Goal: Information Seeking & Learning: Learn about a topic

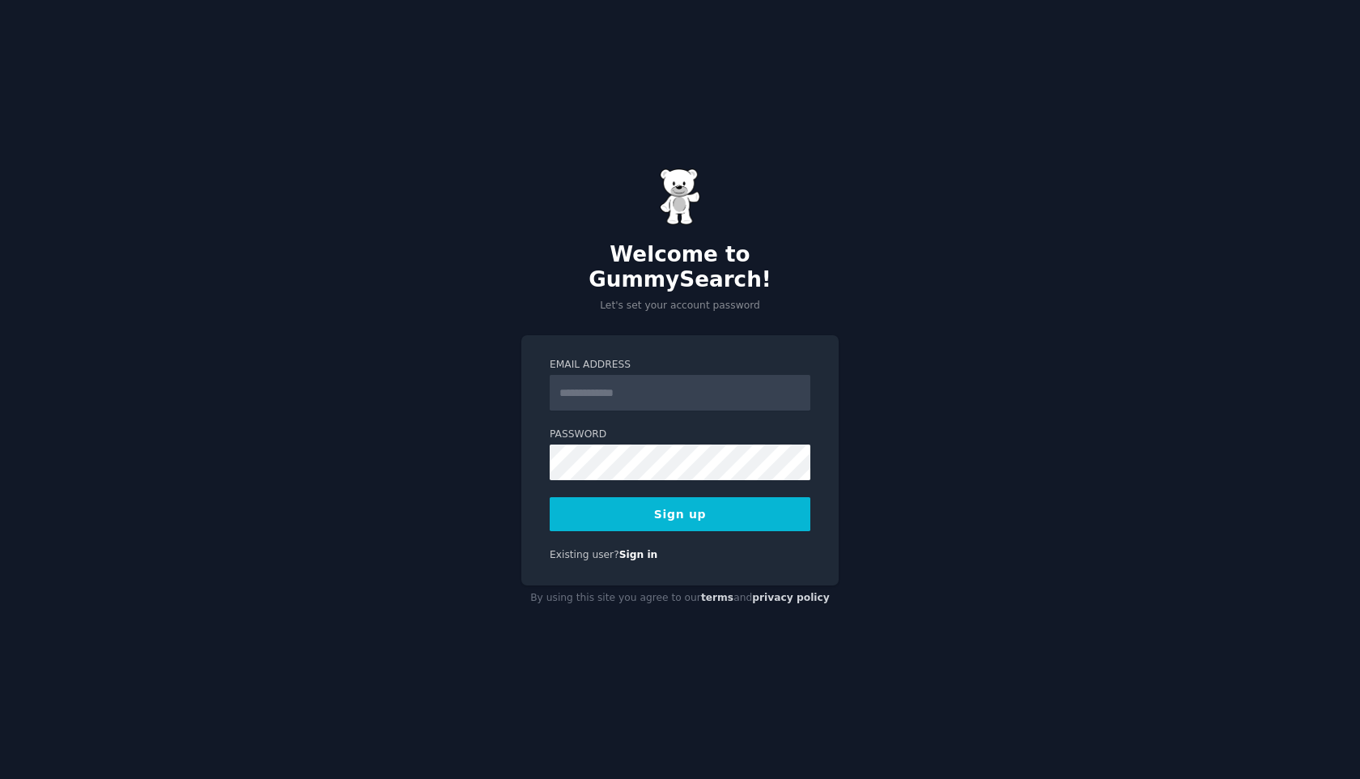
drag, startPoint x: 694, startPoint y: 505, endPoint x: 685, endPoint y: 375, distance: 130.6
click at [685, 375] on form "Email Address Password 8 or more characters Alphanumeric characters No common p…" at bounding box center [679, 444] width 261 height 173
click at [685, 375] on input "Email Address" at bounding box center [679, 393] width 261 height 36
type input "**********"
click at [692, 497] on button "Sign up" at bounding box center [679, 514] width 261 height 34
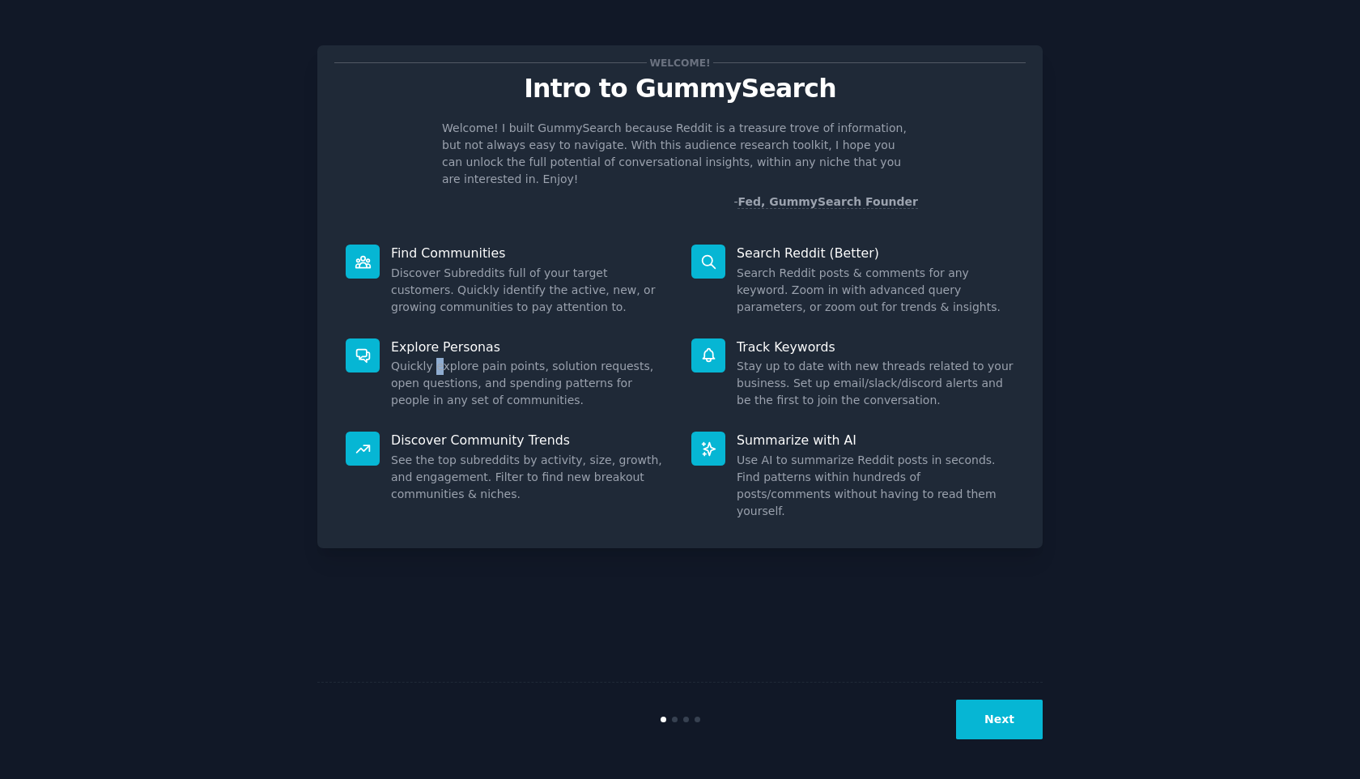
click at [436, 358] on dd "Quickly explore pain points, solution requests, open questions, and spending pa…" at bounding box center [530, 383] width 278 height 51
click at [366, 346] on icon at bounding box center [362, 354] width 17 height 17
click at [983, 707] on button "Next" at bounding box center [999, 719] width 87 height 40
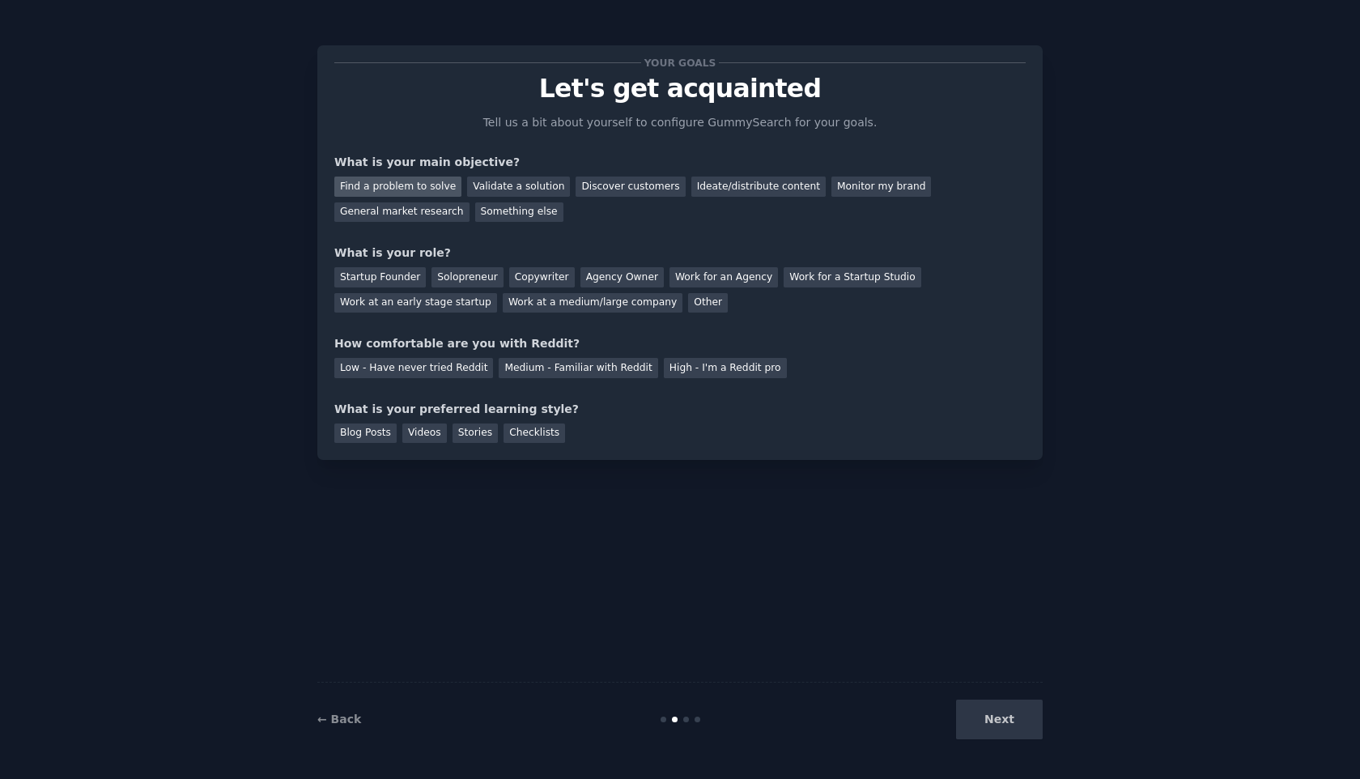
click at [386, 186] on div "Find a problem to solve" at bounding box center [397, 186] width 127 height 20
click at [526, 189] on div "Validate a solution" at bounding box center [518, 186] width 103 height 20
click at [596, 186] on div "Discover customers" at bounding box center [629, 186] width 109 height 20
click at [455, 186] on div "Find a problem to solve Validate a solution Discover customers Ideate/distribut…" at bounding box center [679, 196] width 691 height 51
click at [439, 185] on div "Find a problem to solve" at bounding box center [397, 186] width 127 height 20
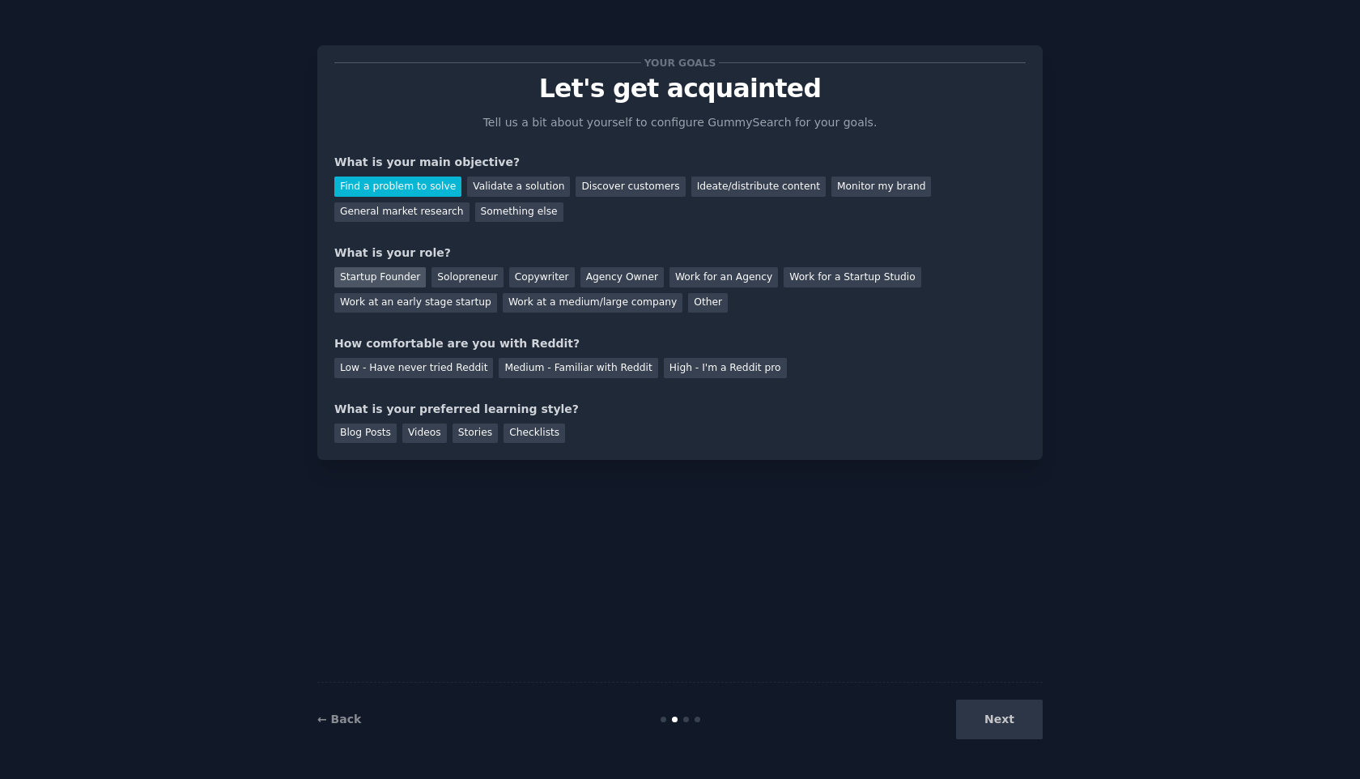
click at [389, 275] on div "Startup Founder" at bounding box center [379, 277] width 91 height 20
click at [419, 367] on div "Low - Have never tried Reddit" at bounding box center [413, 368] width 159 height 20
click at [416, 436] on div "Videos" at bounding box center [424, 433] width 45 height 20
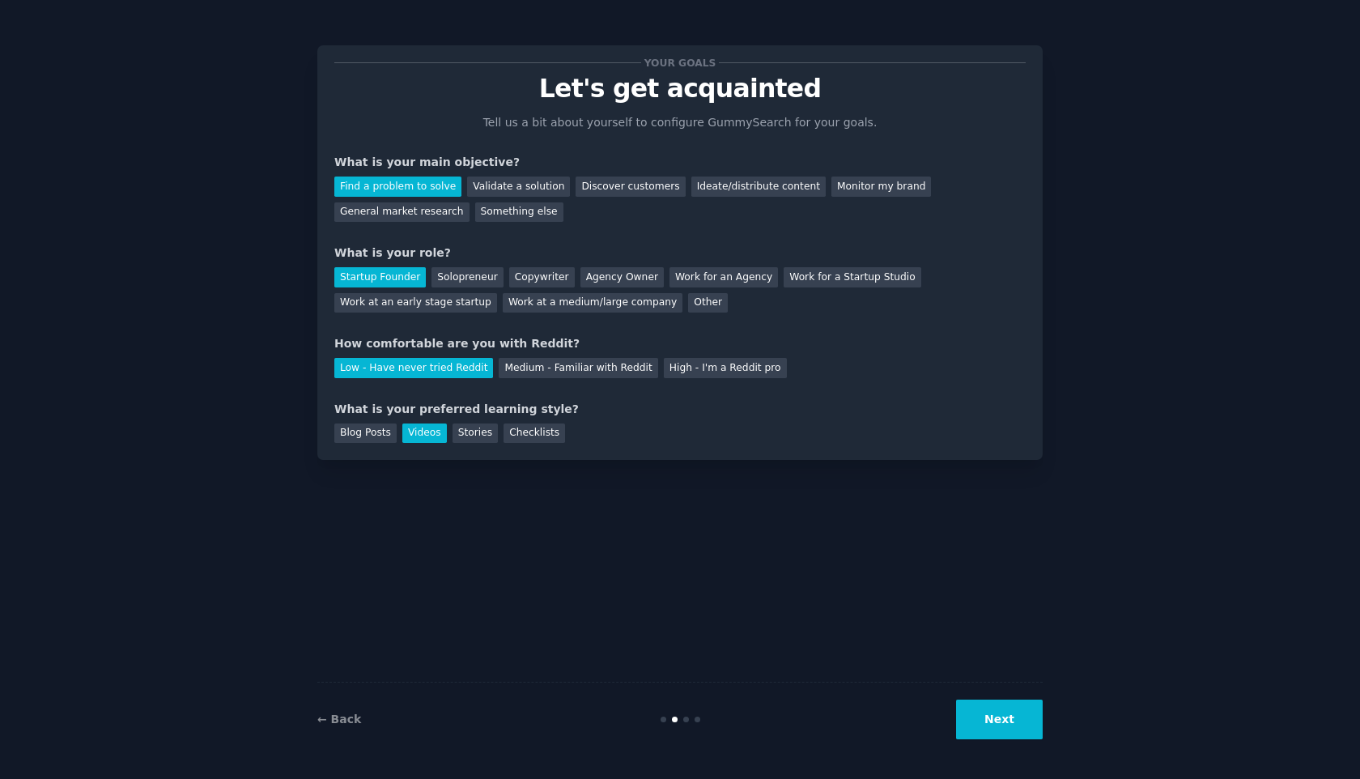
click at [995, 723] on button "Next" at bounding box center [999, 719] width 87 height 40
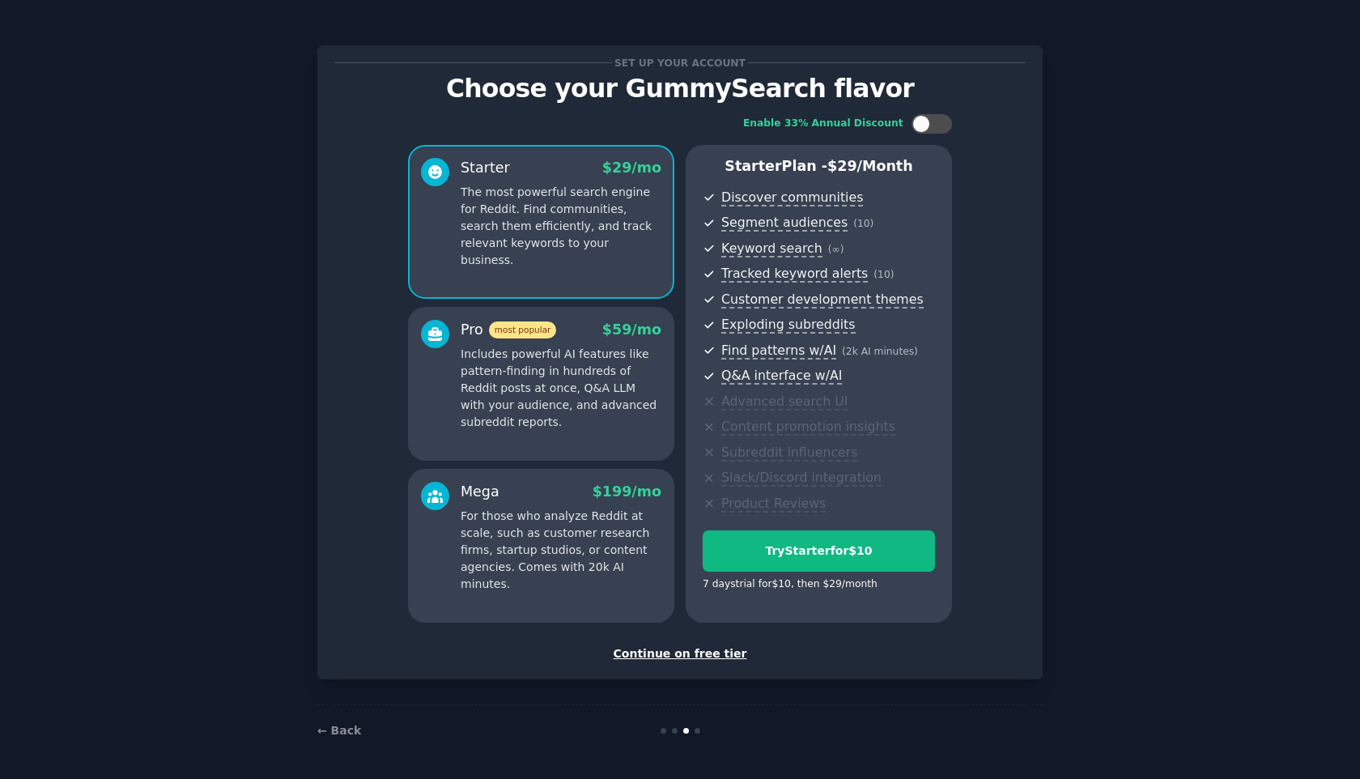
click at [703, 654] on div "Continue on free tier" at bounding box center [679, 653] width 691 height 17
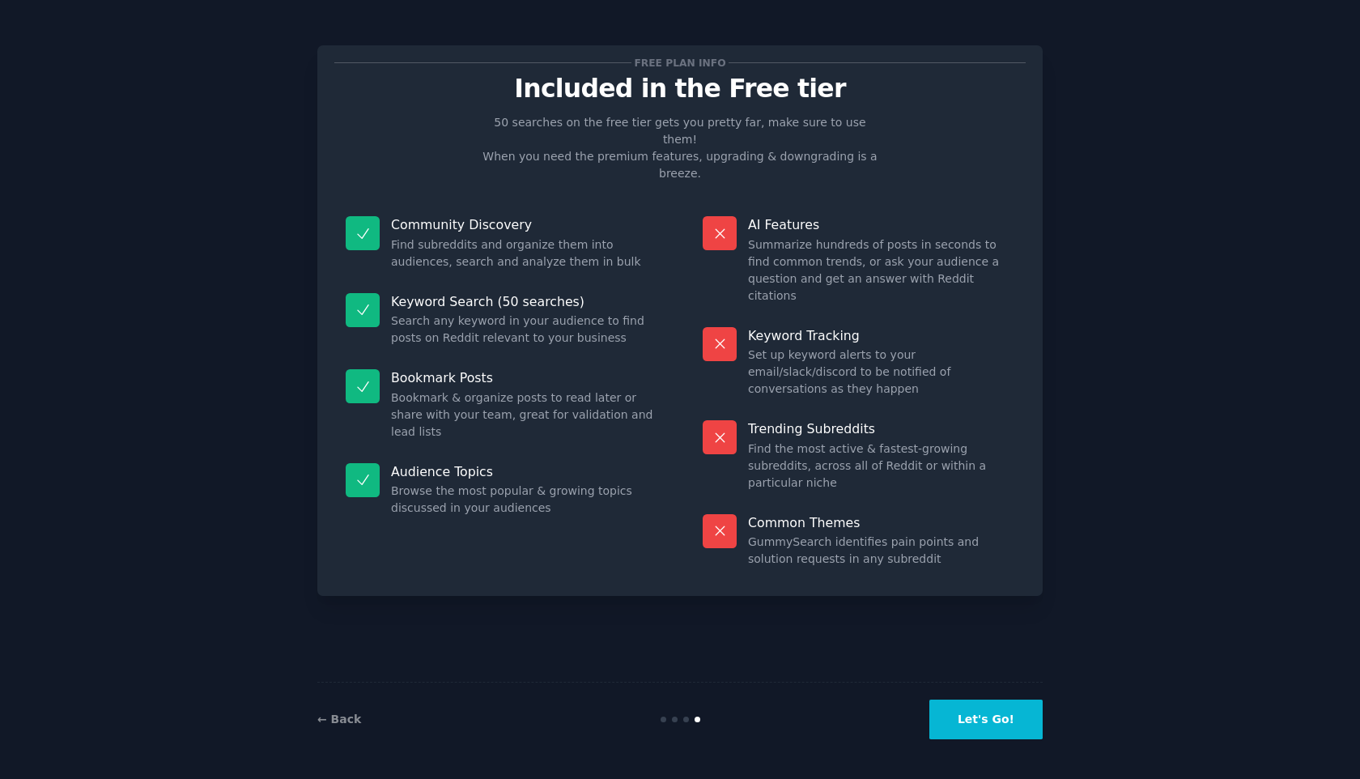
click at [998, 720] on button "Let's Go!" at bounding box center [985, 719] width 113 height 40
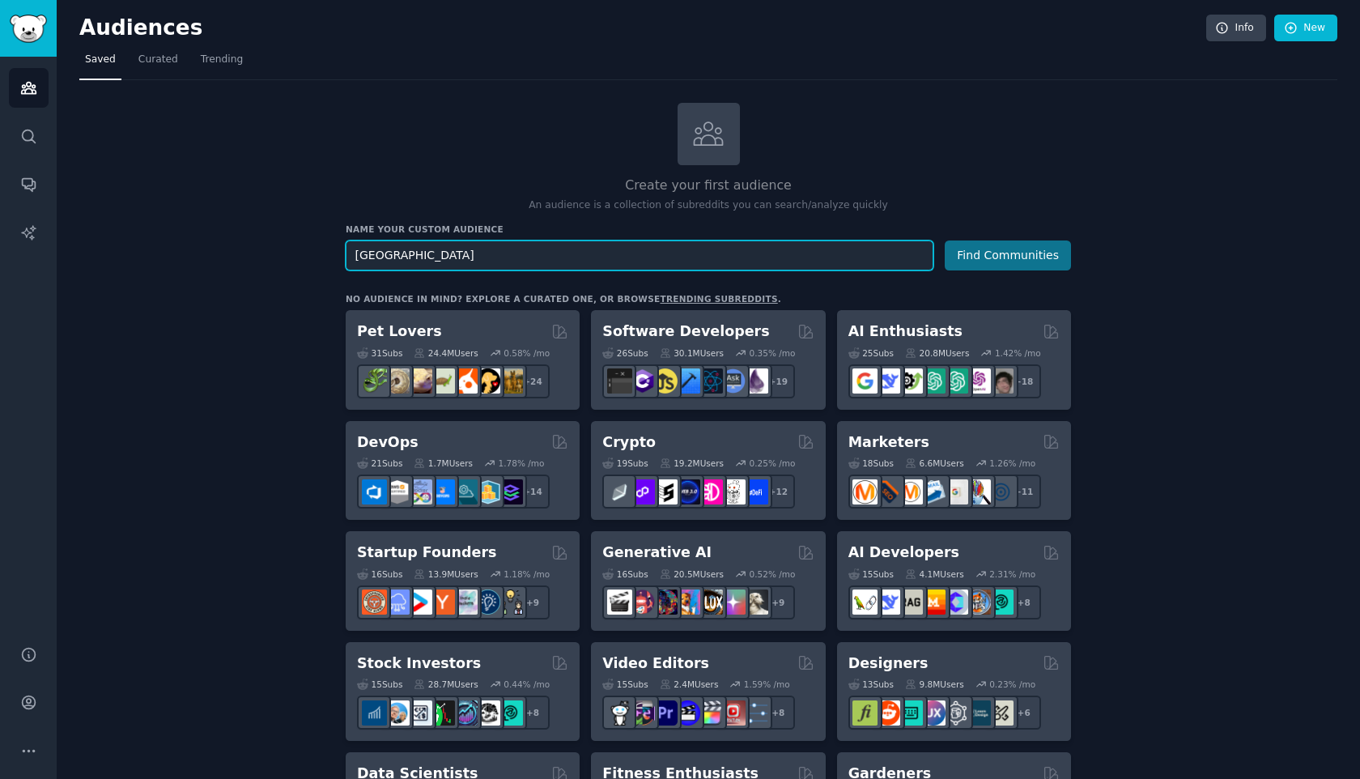
type input "[GEOGRAPHIC_DATA]"
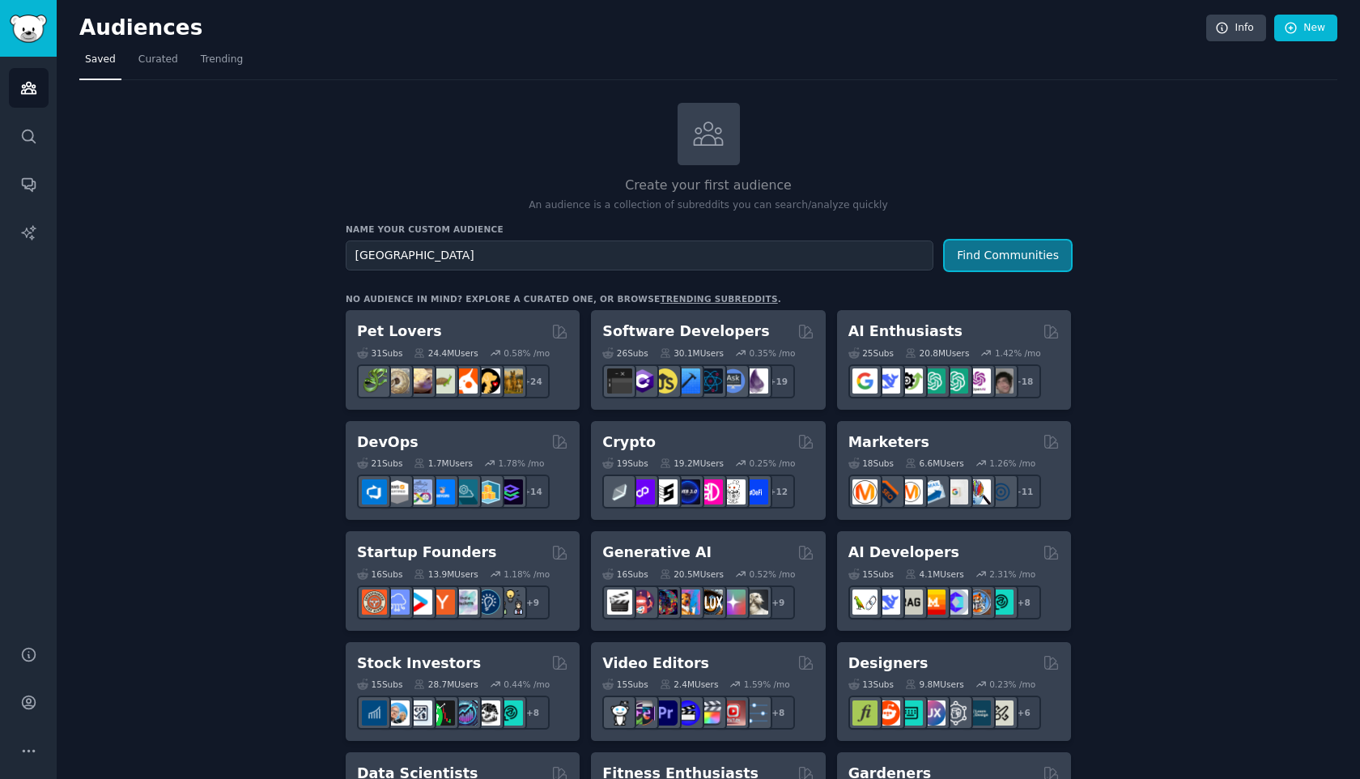
click at [1036, 261] on button "Find Communities" at bounding box center [1007, 255] width 126 height 30
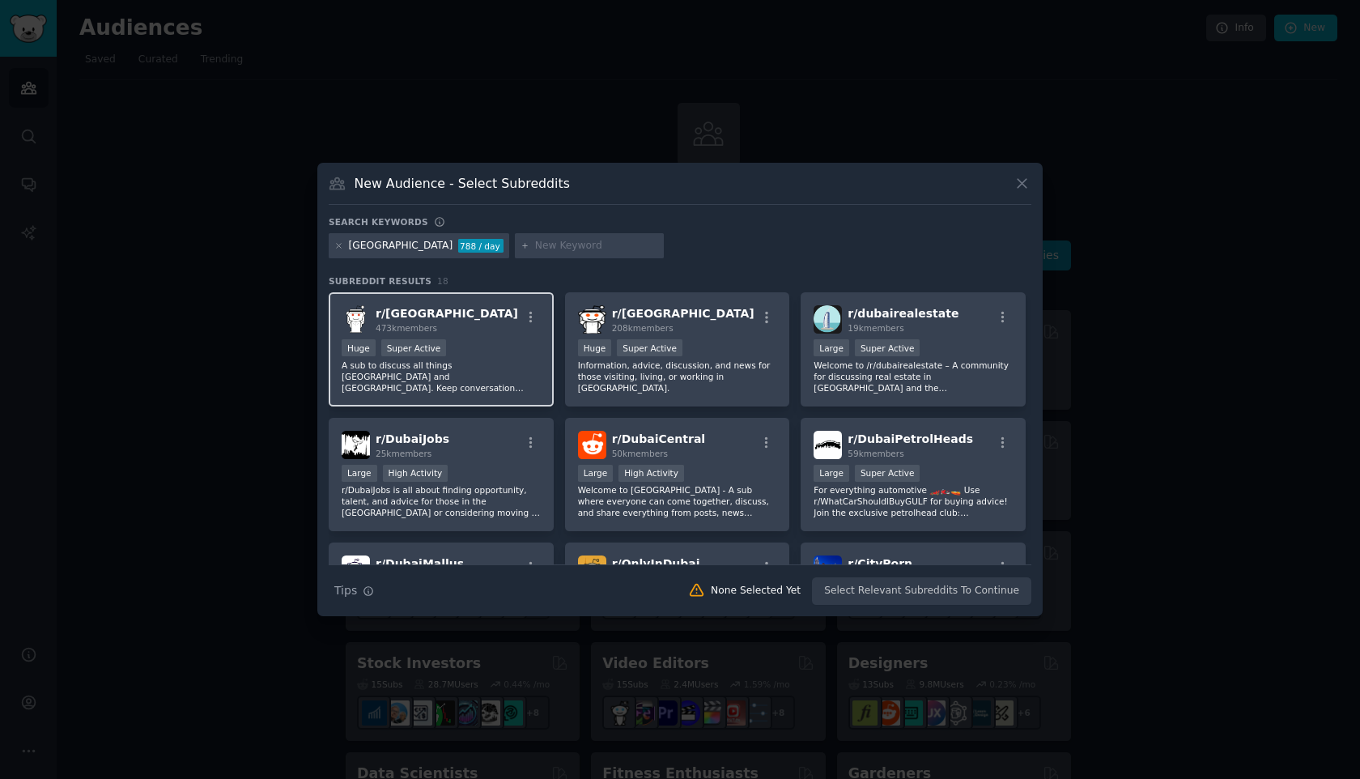
click at [467, 376] on p "A sub to discuss all things [GEOGRAPHIC_DATA] and [GEOGRAPHIC_DATA]. Keep conve…" at bounding box center [441, 376] width 199 height 34
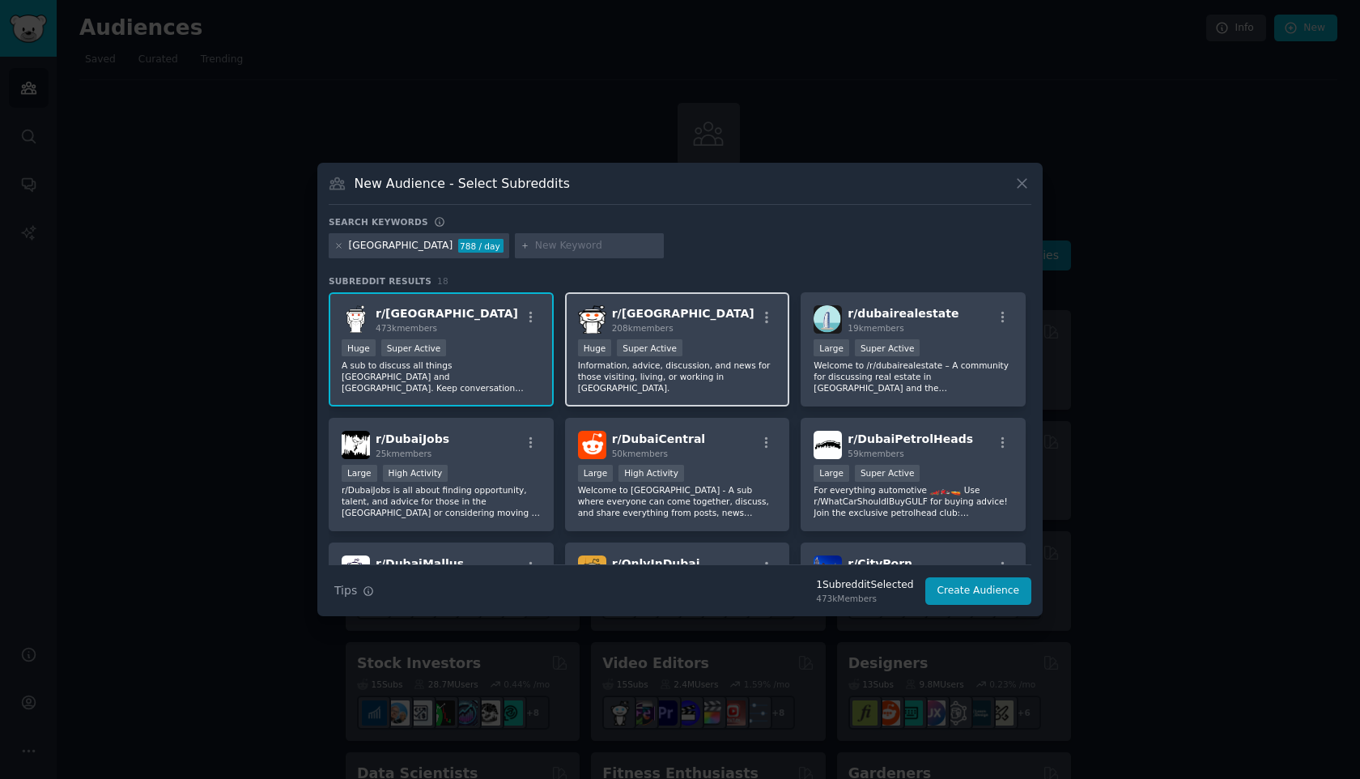
click at [717, 379] on p "Information, advice, discussion, and news for those visiting, living, or workin…" at bounding box center [677, 376] width 199 height 34
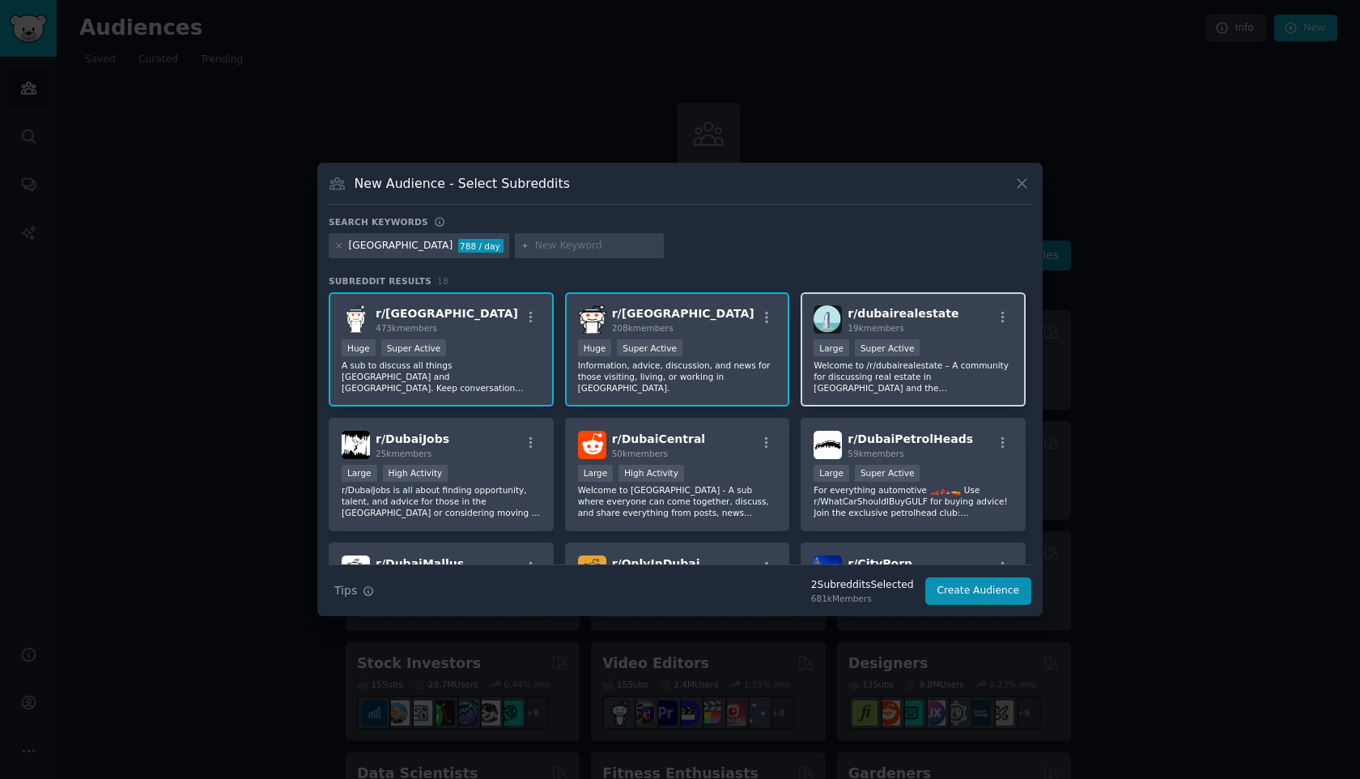
click at [957, 361] on p "Welcome to /r/dubairealestate – A community for discussing real estate in [GEOG…" at bounding box center [912, 376] width 199 height 34
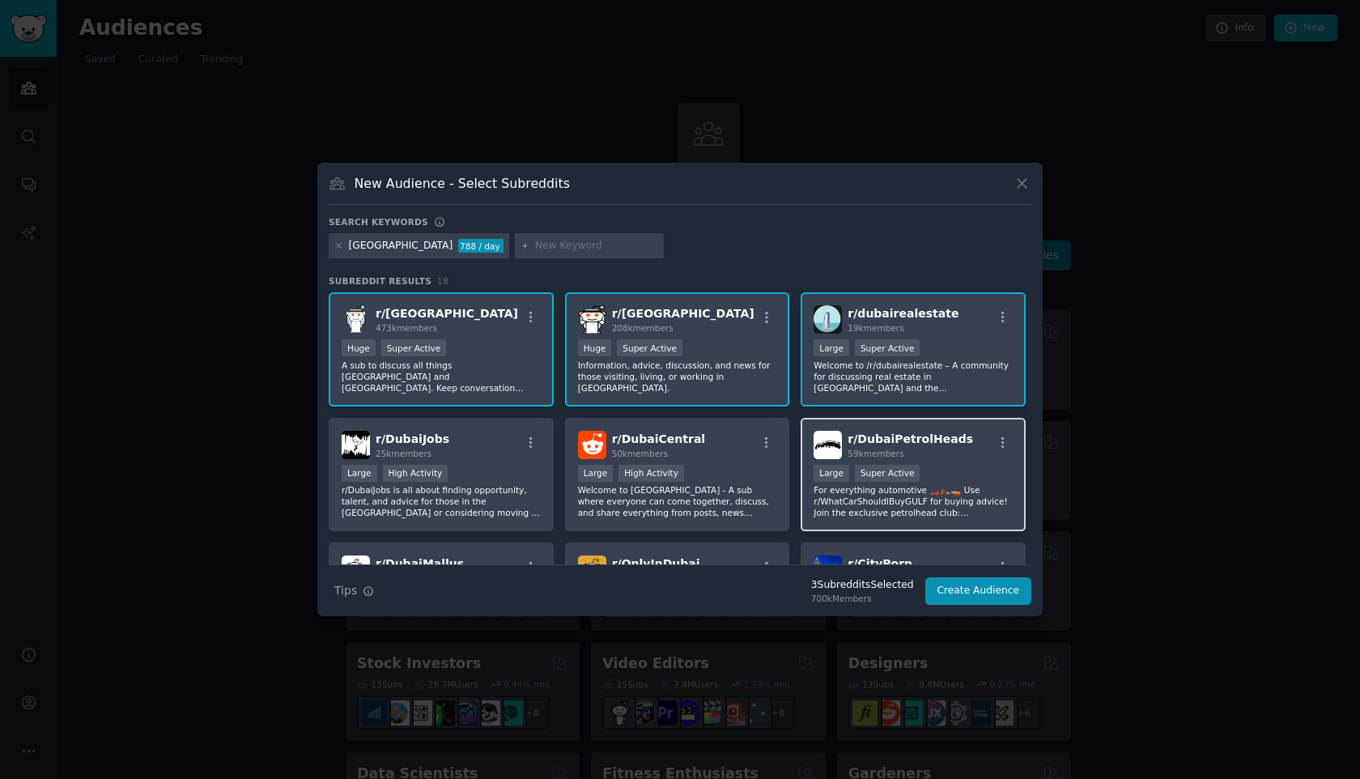
click at [937, 482] on div "Large Super Active" at bounding box center [912, 475] width 199 height 20
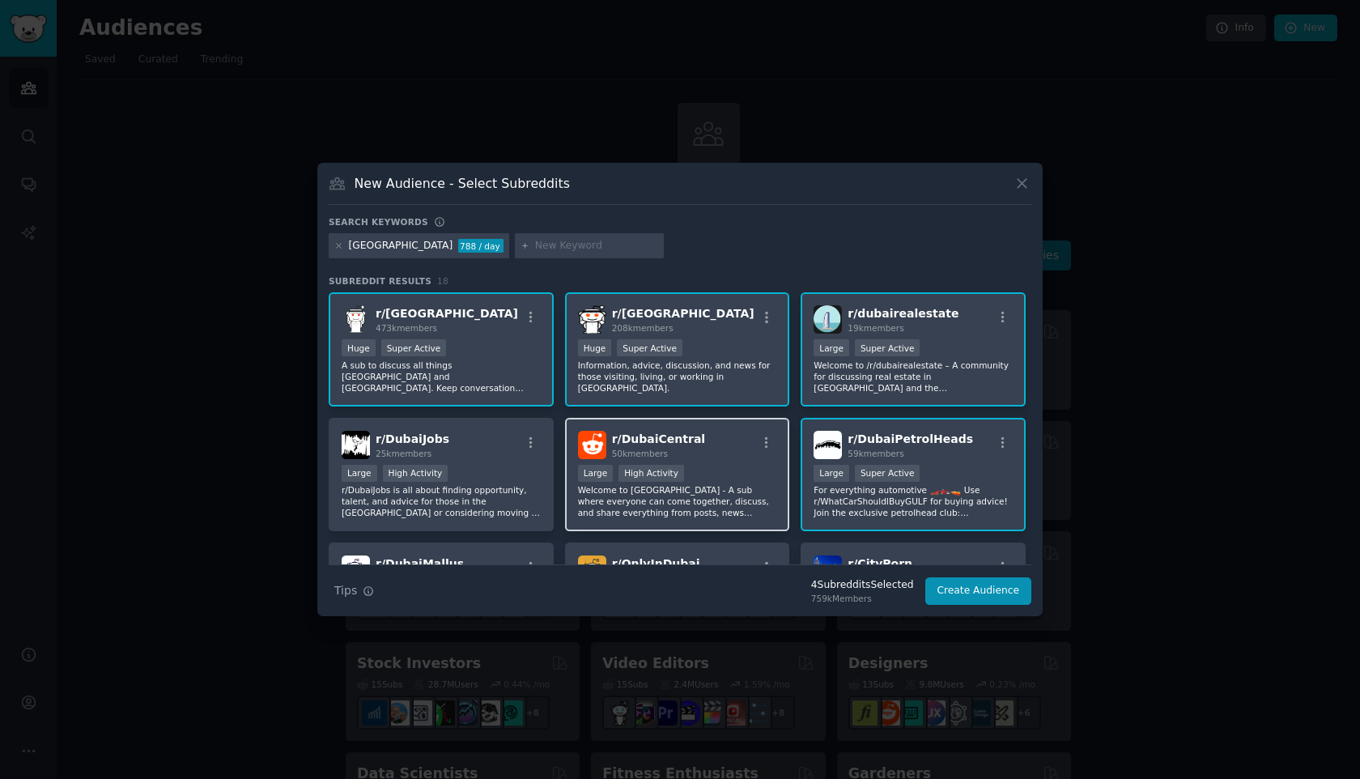
click at [706, 498] on p "Welcome to [GEOGRAPHIC_DATA] - A sub where everyone can come together, discuss,…" at bounding box center [677, 501] width 199 height 34
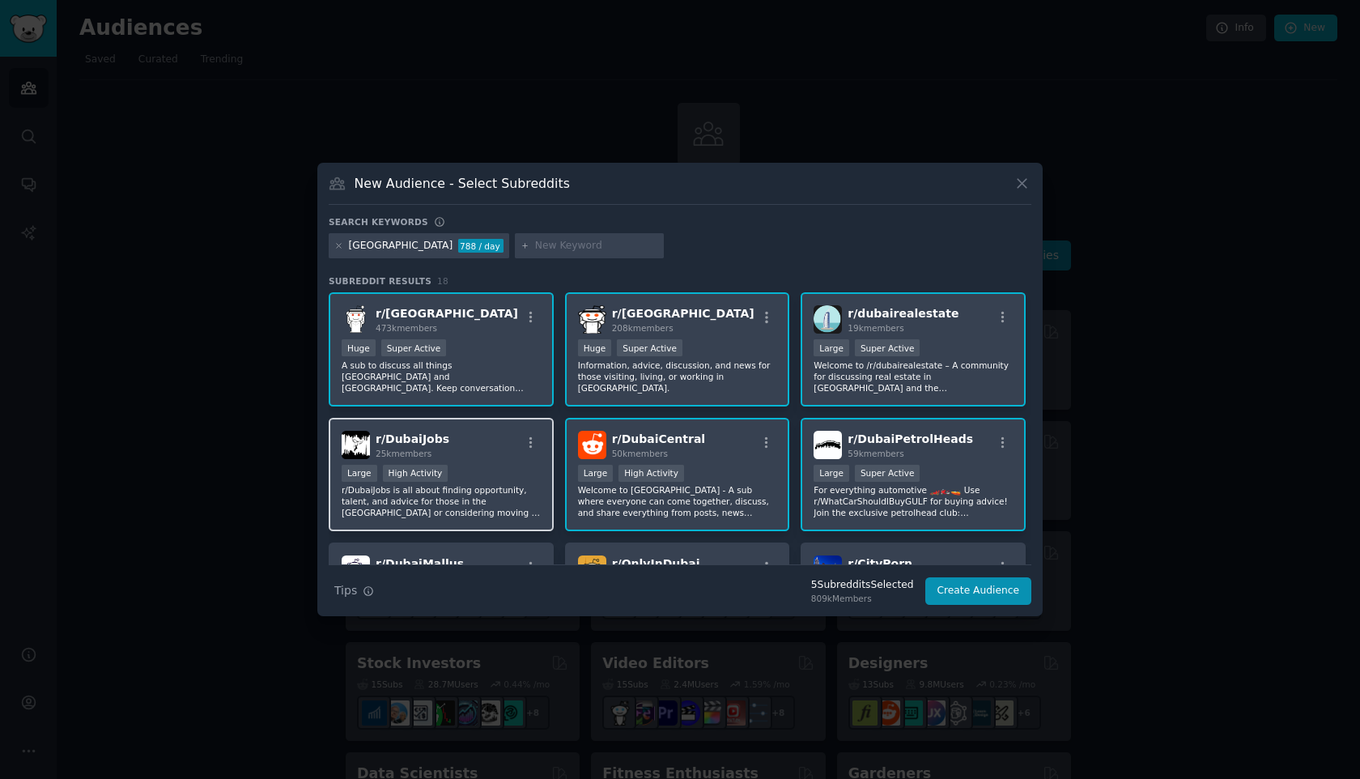
click at [505, 492] on p "r/DubaiJobs is all about finding opportunity, talent, and advice for those in t…" at bounding box center [441, 501] width 199 height 34
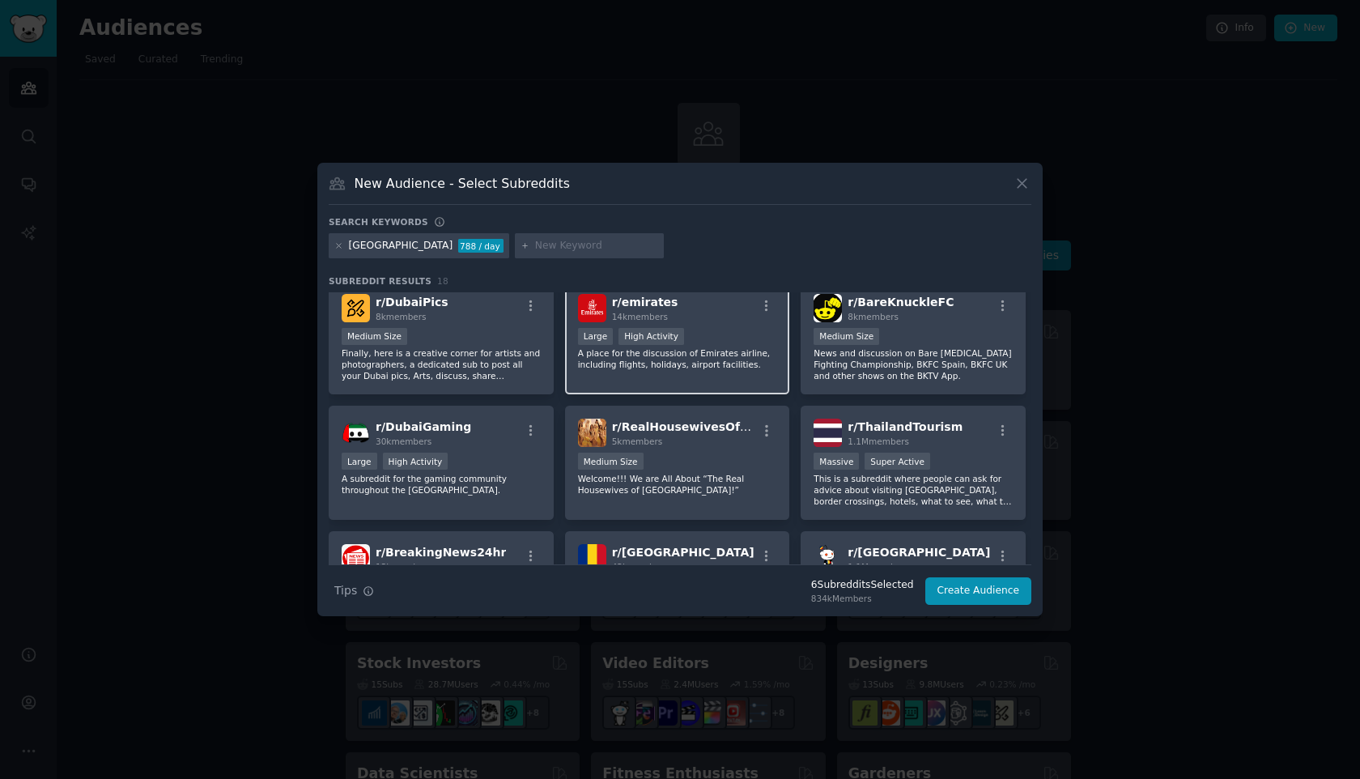
scroll to position [392, 0]
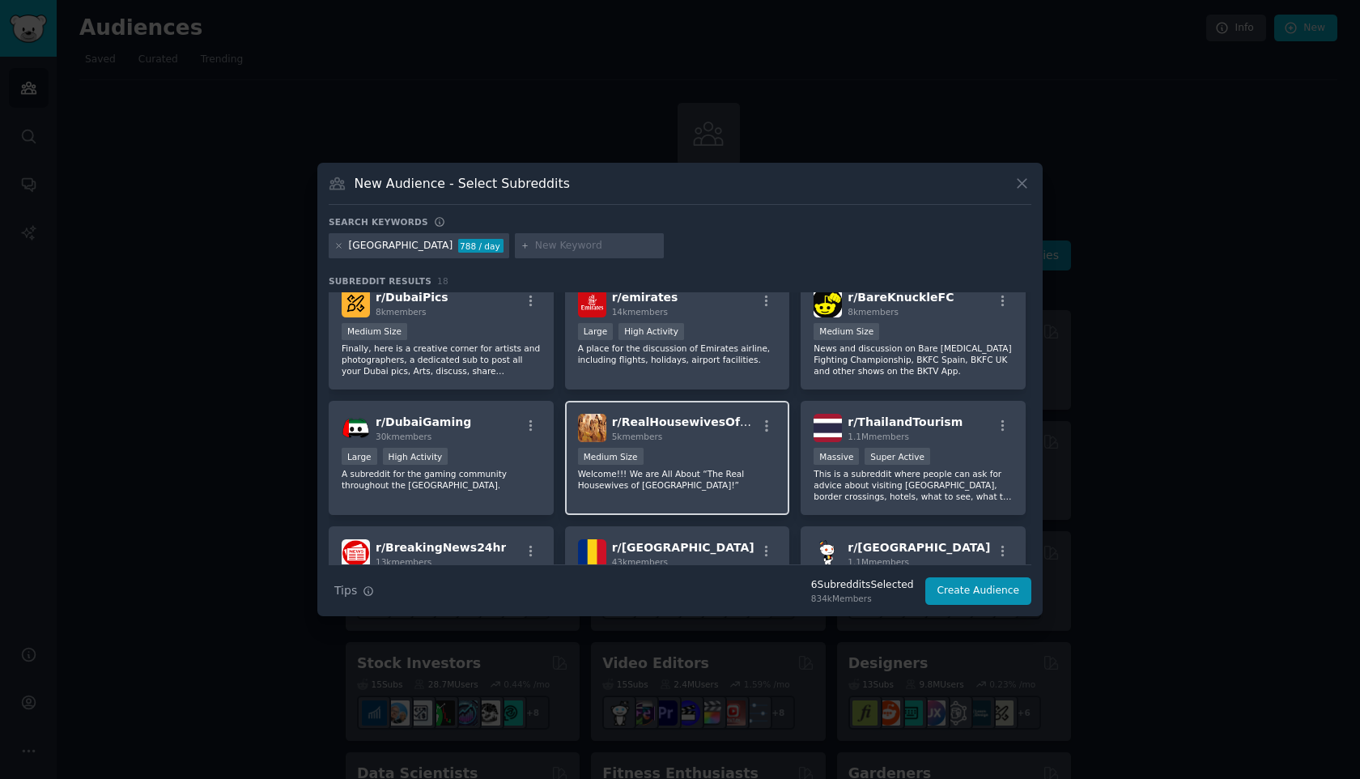
click at [667, 486] on p "Welcome!!! We are All About “The Real Housewives of [GEOGRAPHIC_DATA]!”" at bounding box center [677, 479] width 199 height 23
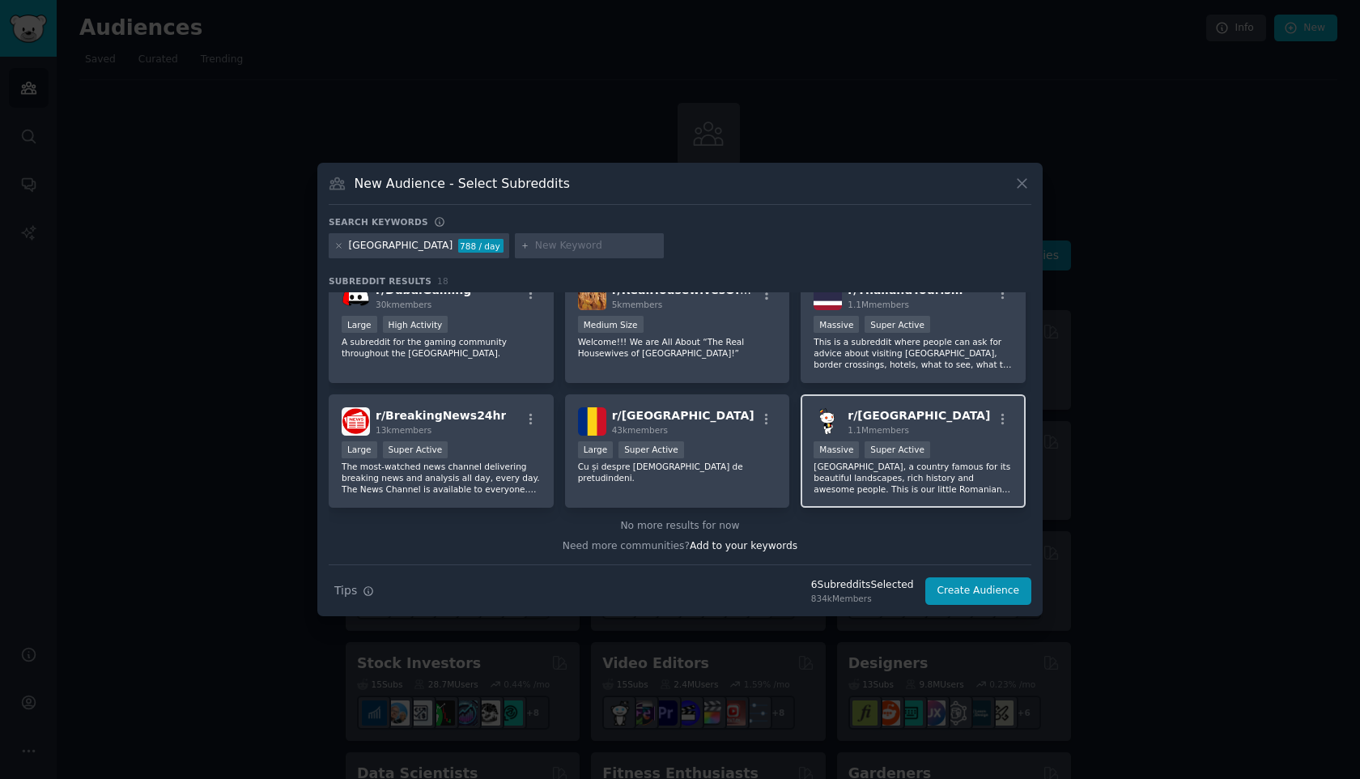
scroll to position [0, 0]
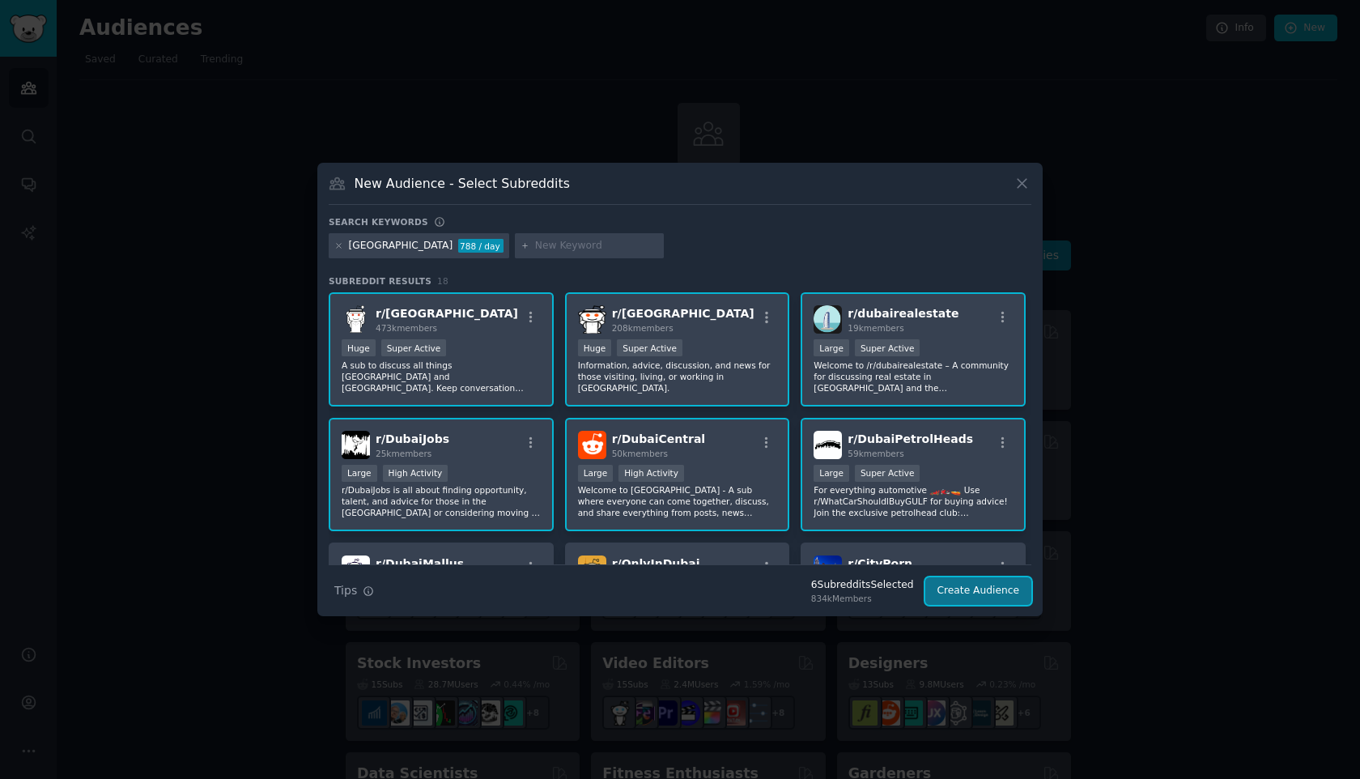
click at [975, 588] on button "Create Audience" at bounding box center [978, 591] width 107 height 28
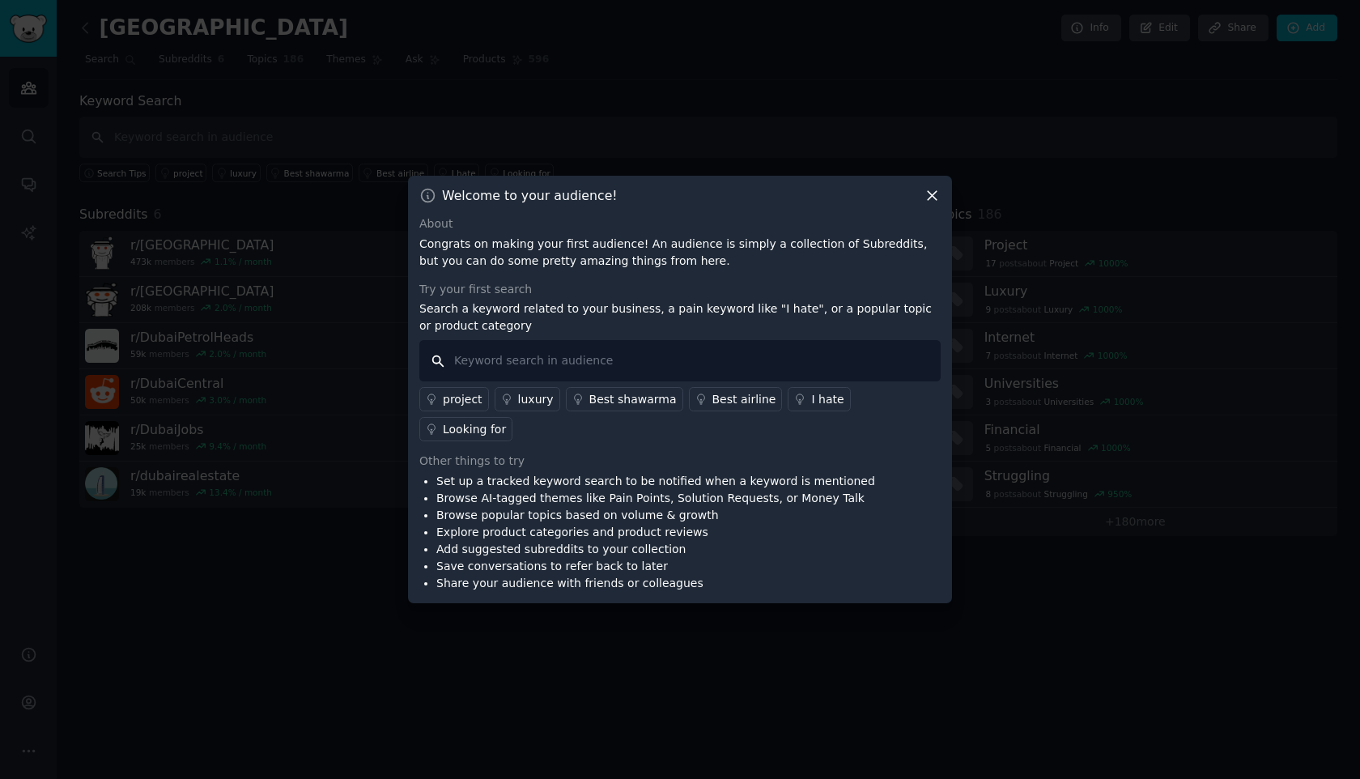
click at [720, 370] on input "text" at bounding box center [679, 360] width 521 height 41
click at [446, 377] on input "hate" at bounding box center [679, 360] width 521 height 41
type input "i hate"
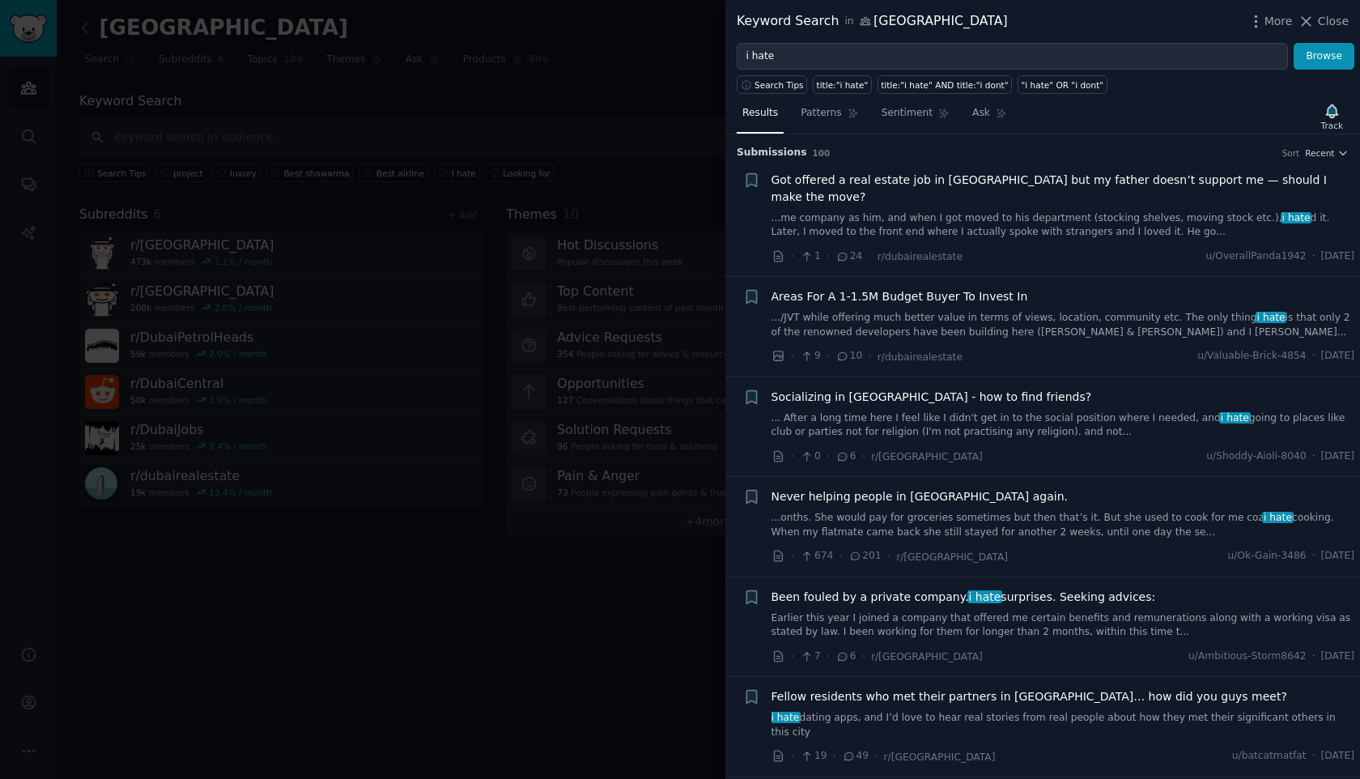
scroll to position [300, 0]
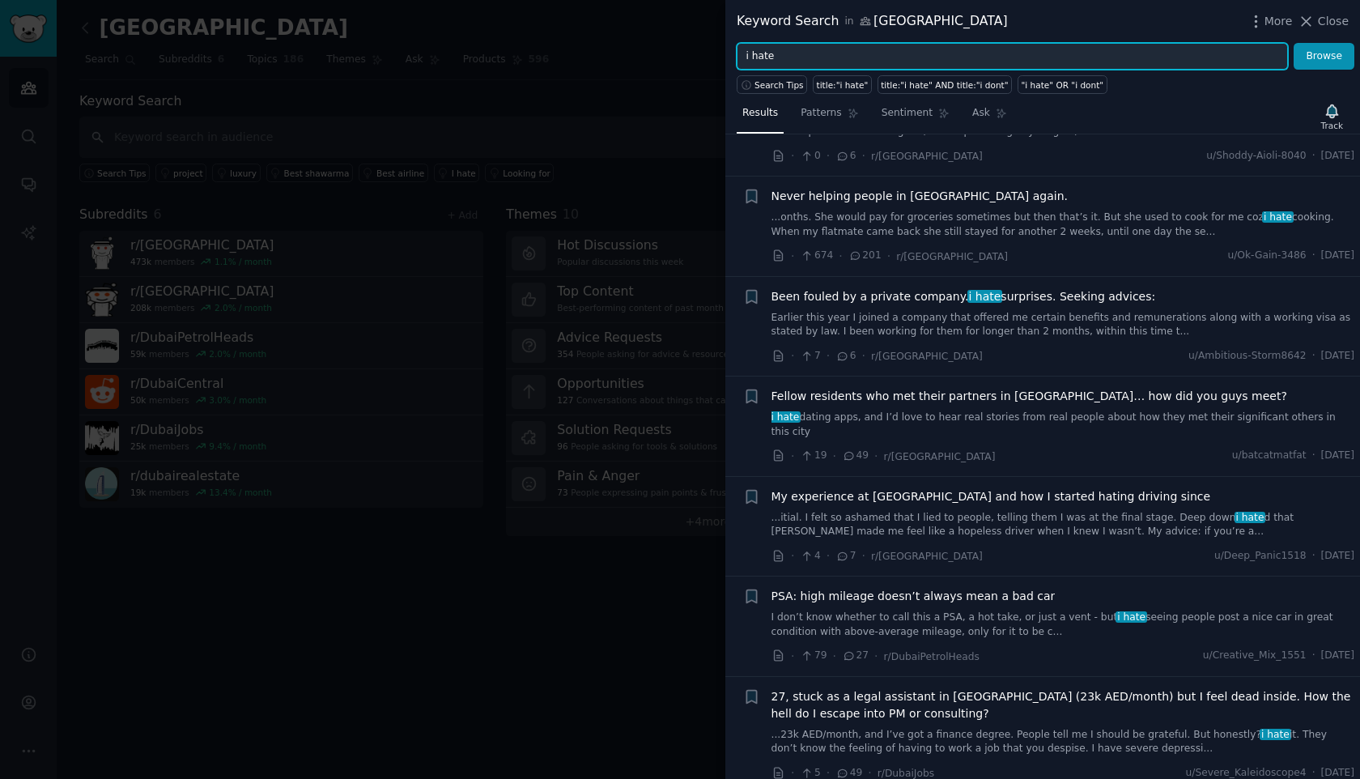
click at [807, 59] on input "i hate" at bounding box center [1011, 57] width 551 height 28
click at [807, 60] on input "i hate" at bounding box center [1011, 57] width 551 height 28
type input "there is a need"
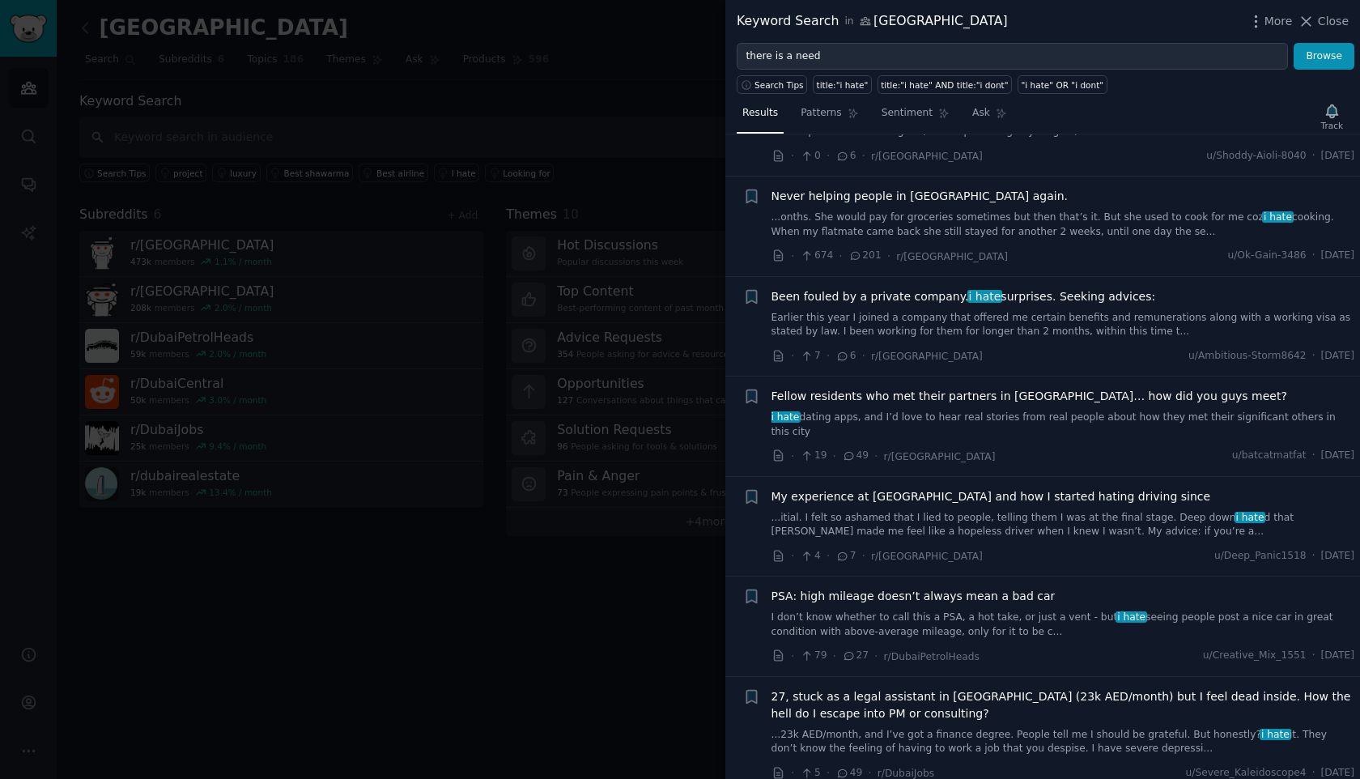
click at [1329, 41] on div "Keyword Search in [GEOGRAPHIC_DATA] More Close" at bounding box center [1042, 21] width 634 height 43
click at [1326, 53] on button "Browse" at bounding box center [1323, 57] width 61 height 28
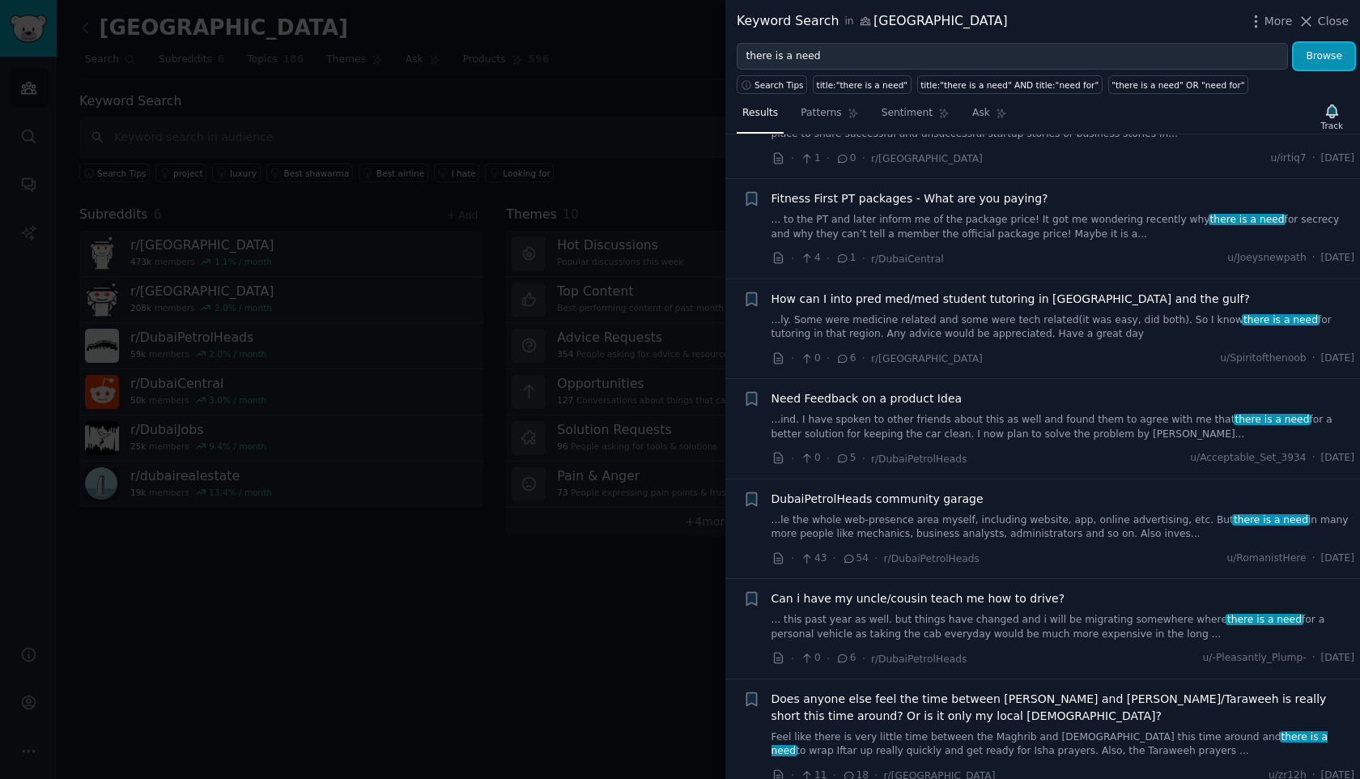
scroll to position [0, 0]
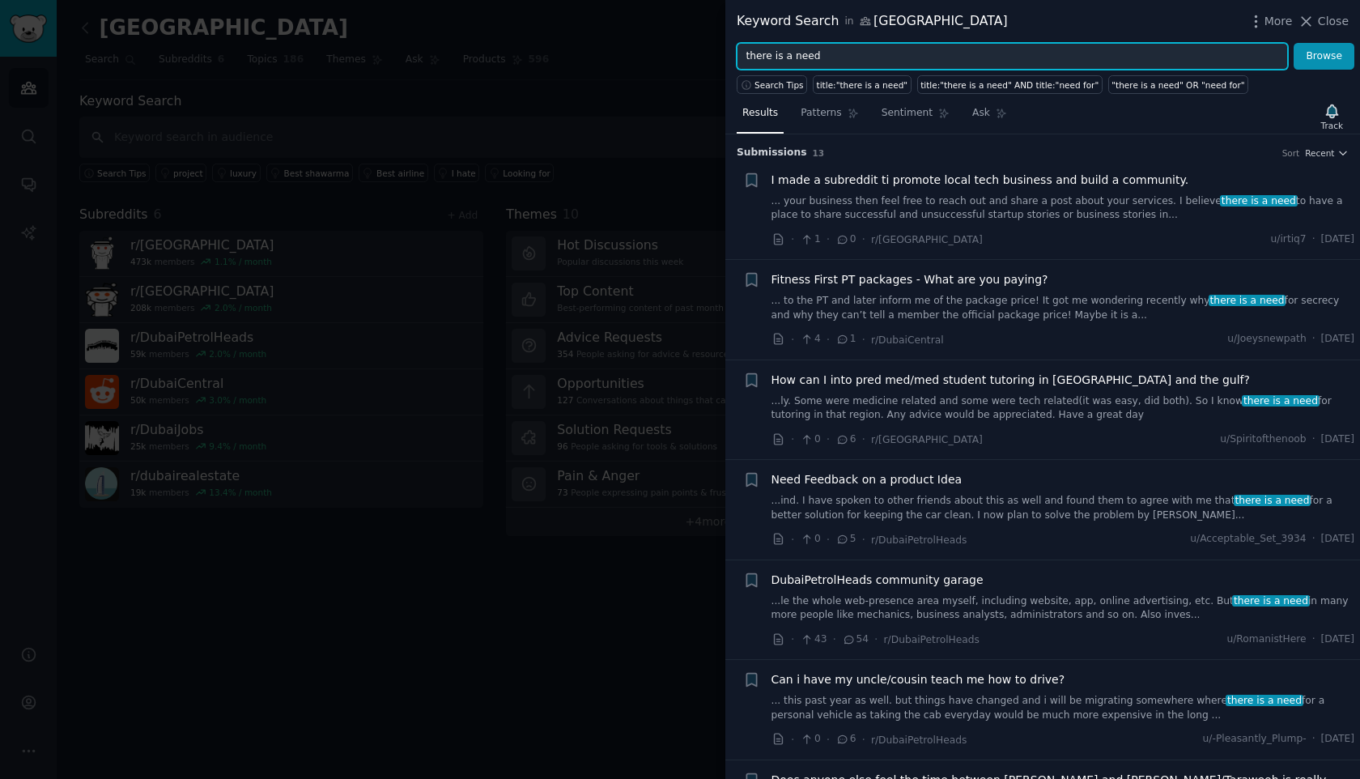
click at [936, 55] on input "there is a need" at bounding box center [1011, 57] width 551 height 28
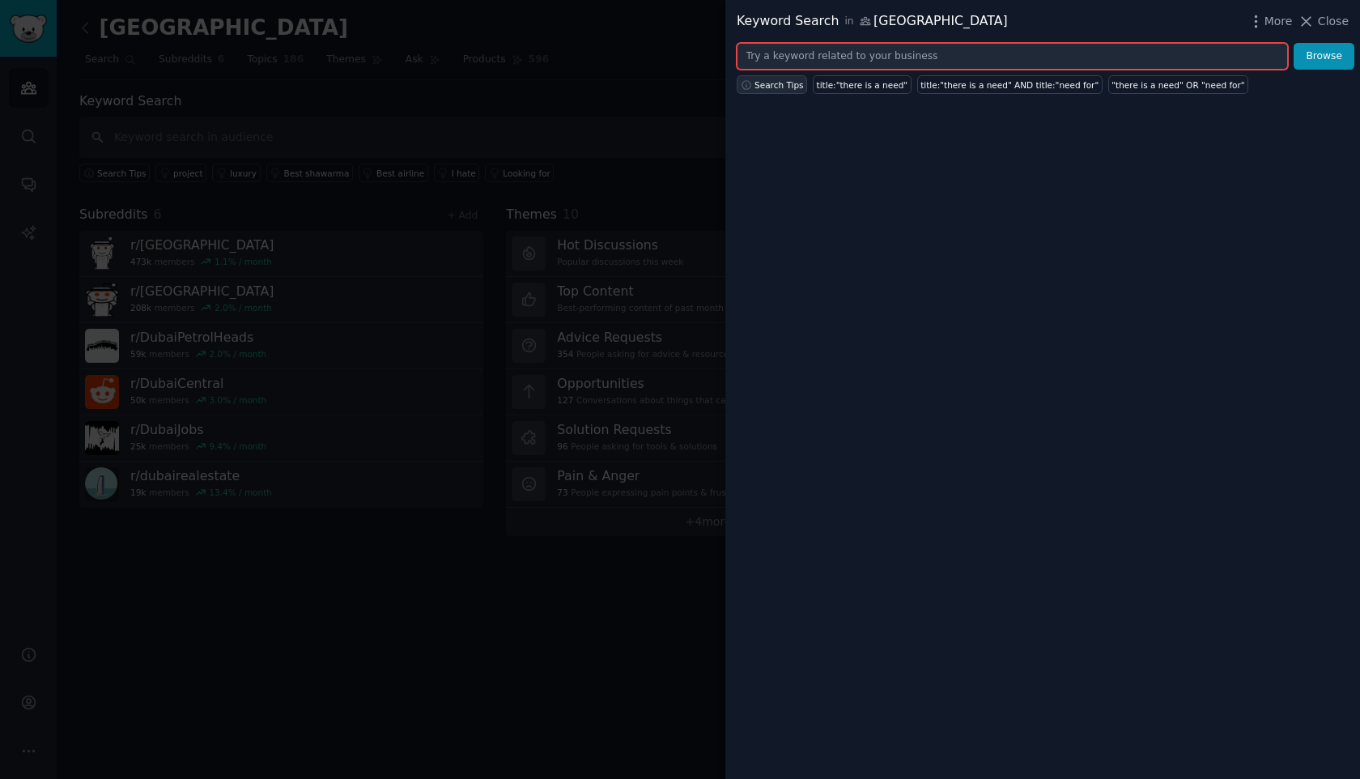
click at [784, 88] on span "Search Tips" at bounding box center [778, 84] width 49 height 11
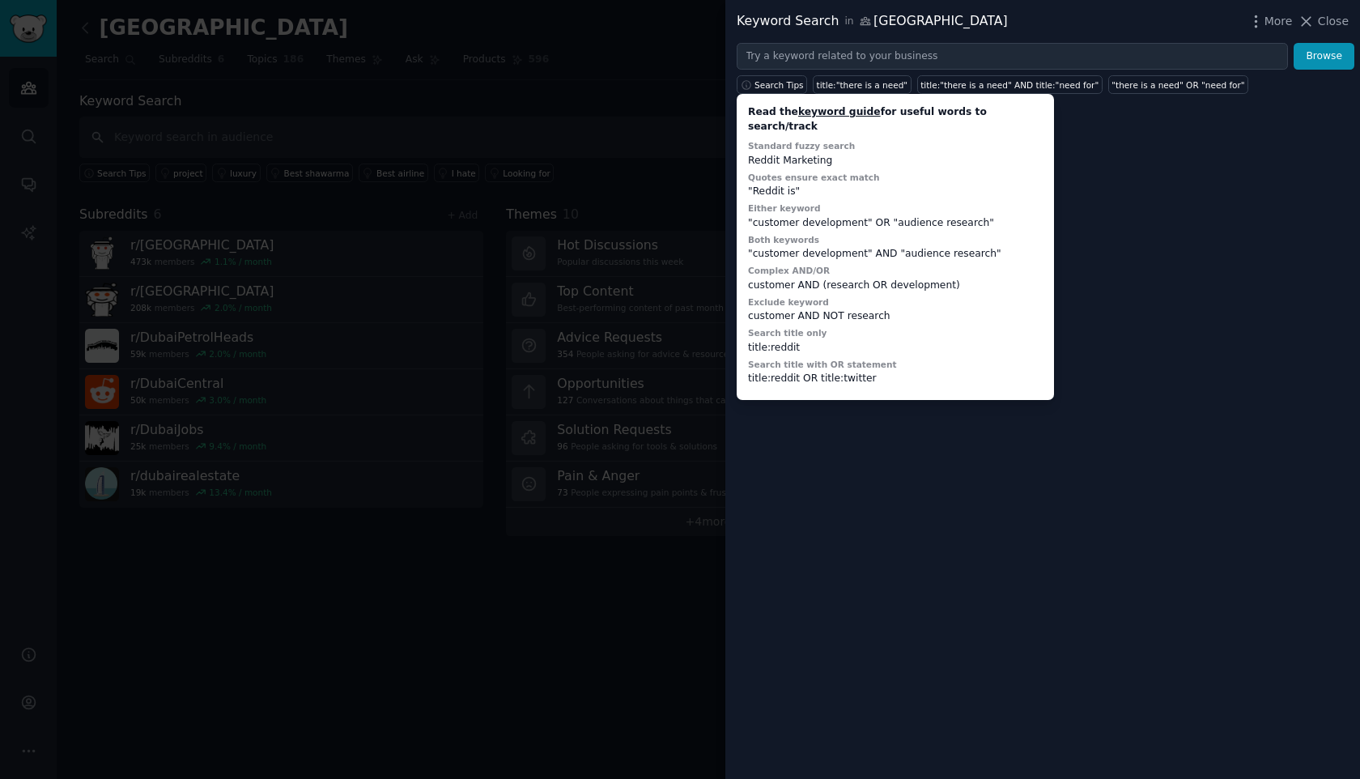
click at [912, 216] on div ""customer development" OR "audience research"" at bounding box center [895, 223] width 295 height 15
drag, startPoint x: 975, startPoint y: 209, endPoint x: 889, endPoint y: 210, distance: 86.6
click at [889, 216] on div ""customer development" OR "audience research"" at bounding box center [895, 223] width 295 height 15
copy div "audience research"
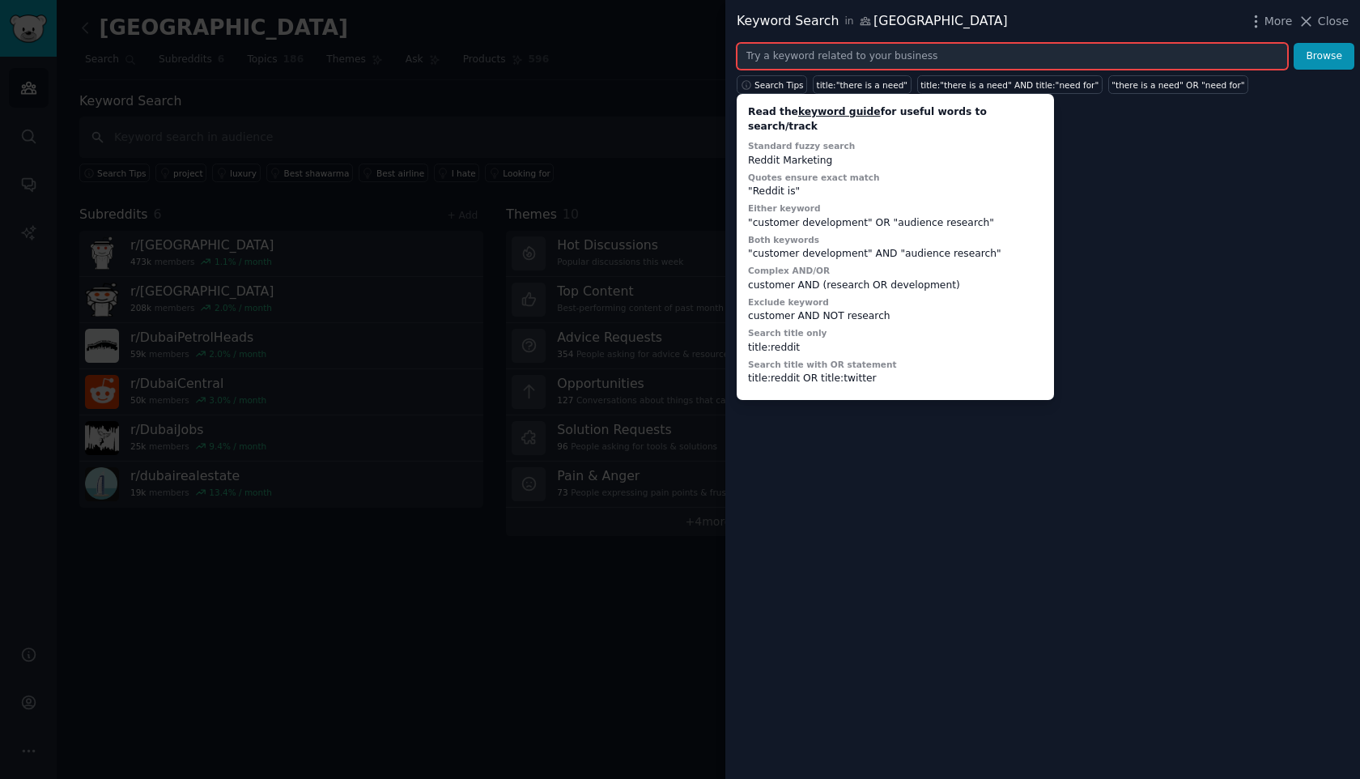
click at [889, 62] on input "text" at bounding box center [1011, 57] width 551 height 28
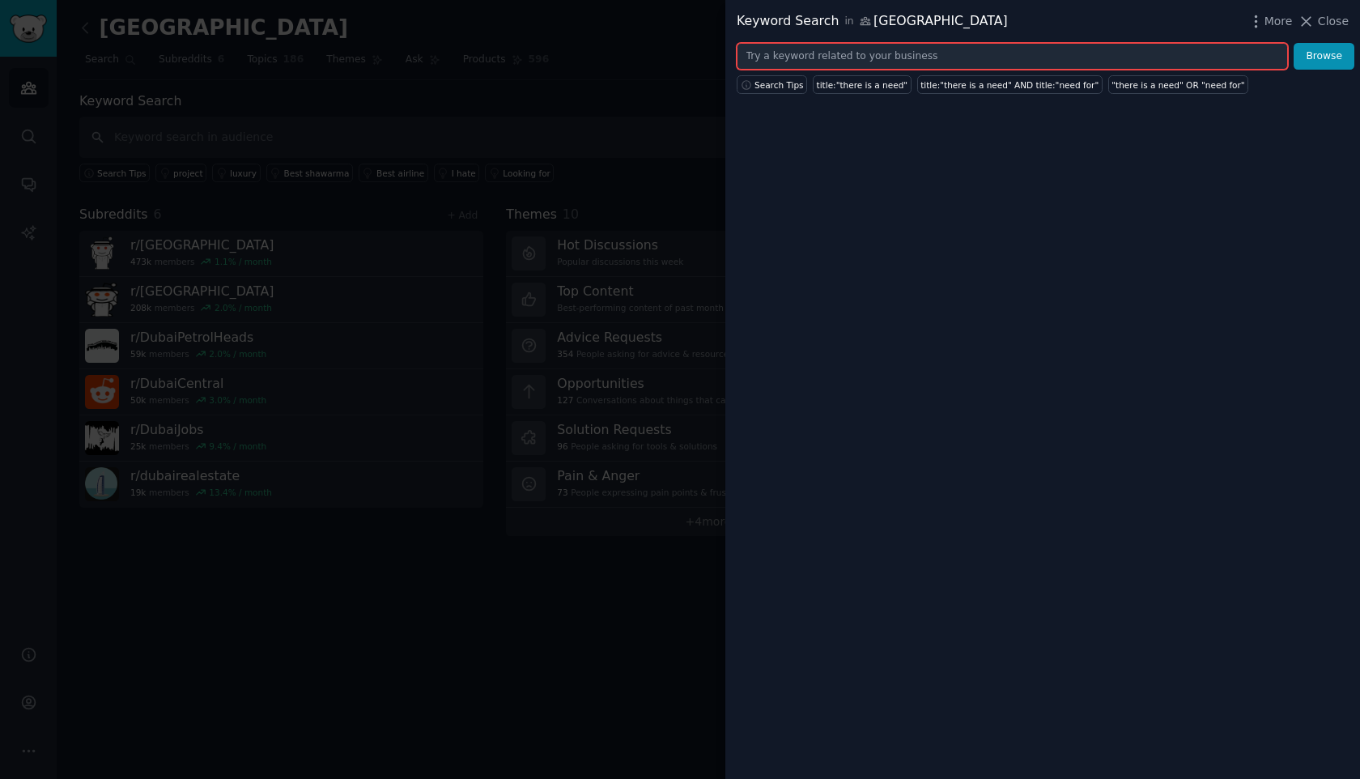
paste input "audience research"
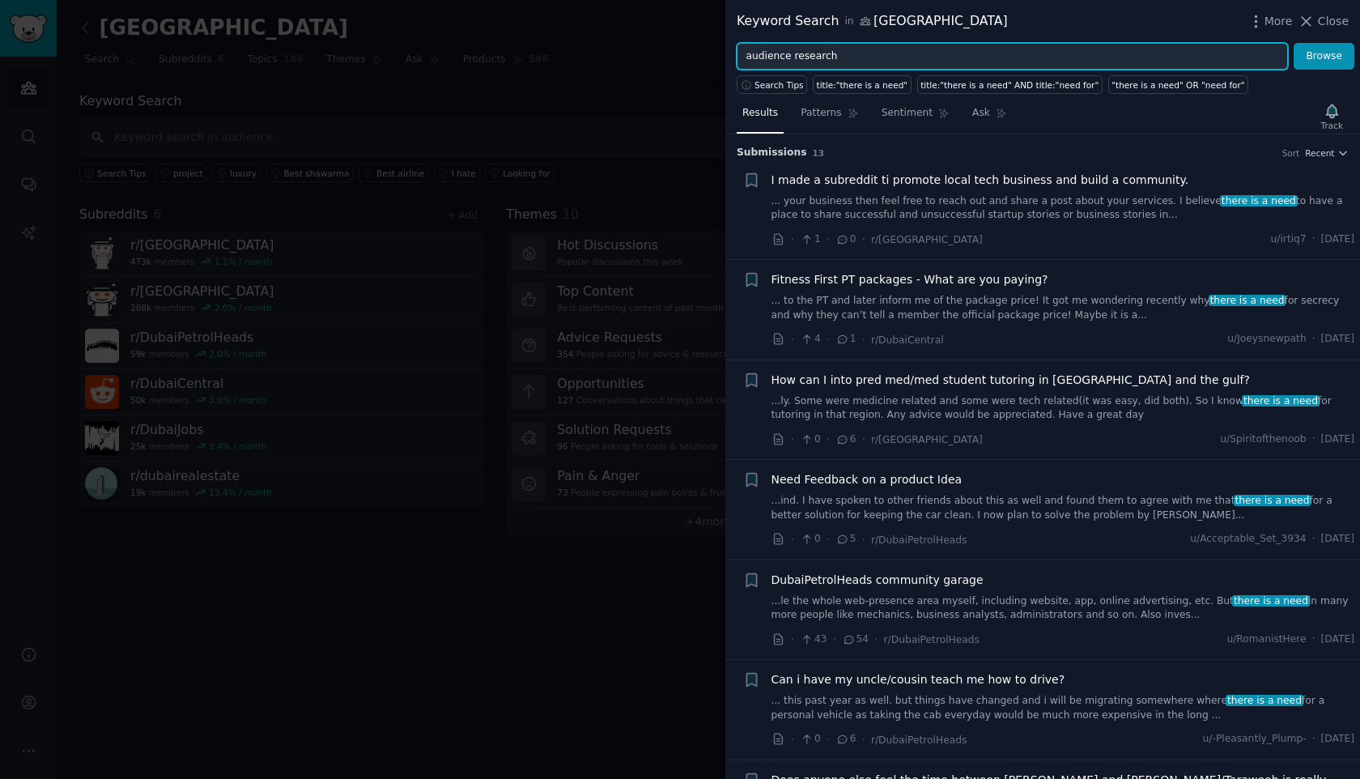
type input "audience research"
click at [1293, 43] on button "Browse" at bounding box center [1323, 57] width 61 height 28
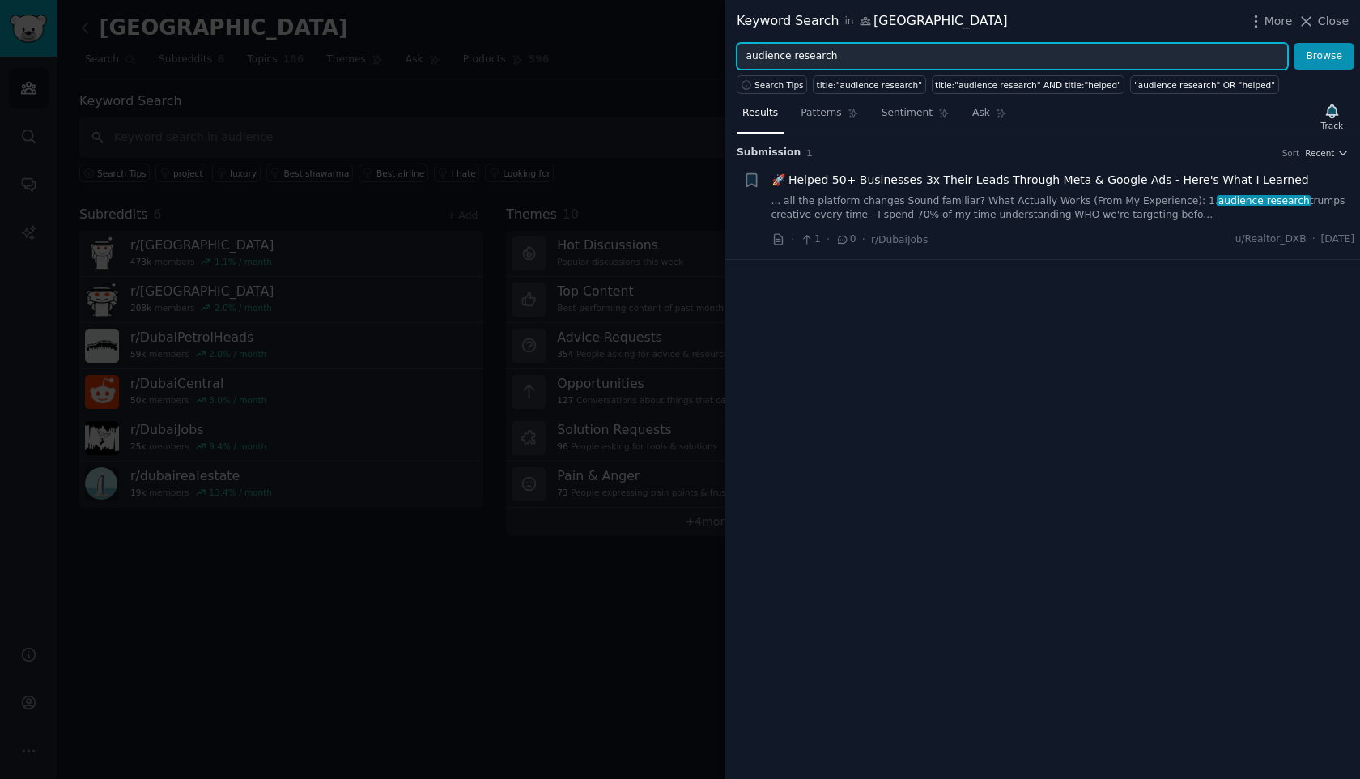
click at [887, 66] on input "audience research" at bounding box center [1011, 57] width 551 height 28
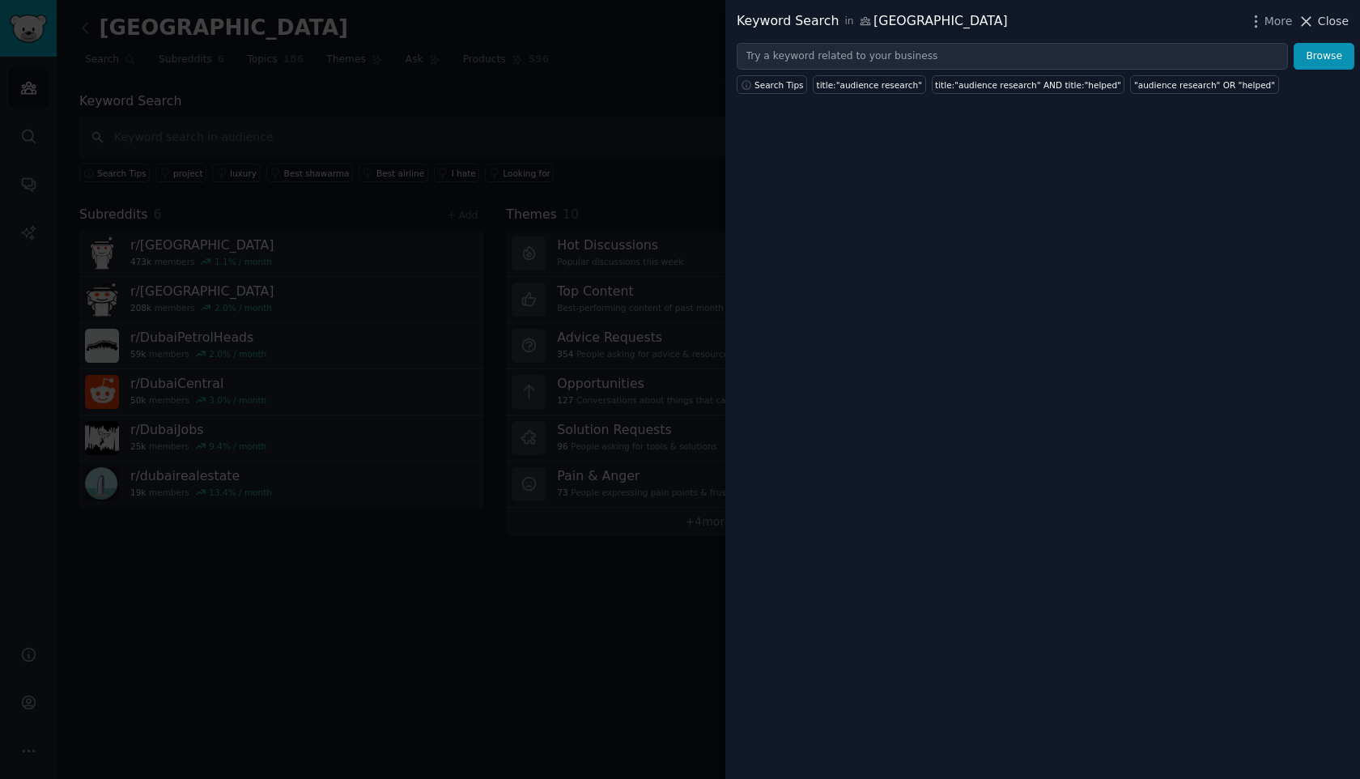
click at [1325, 20] on span "Close" at bounding box center [1332, 21] width 31 height 17
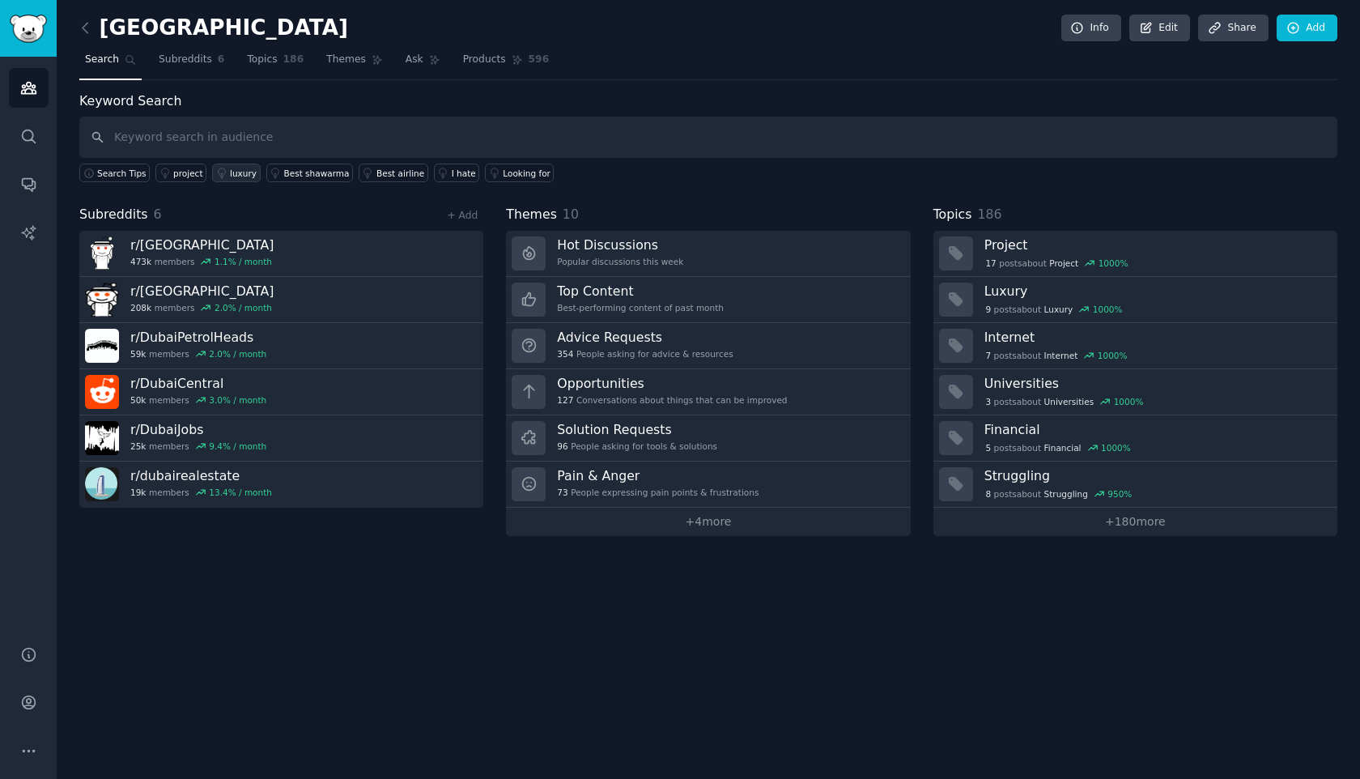
click at [235, 176] on div "luxury" at bounding box center [243, 173] width 27 height 11
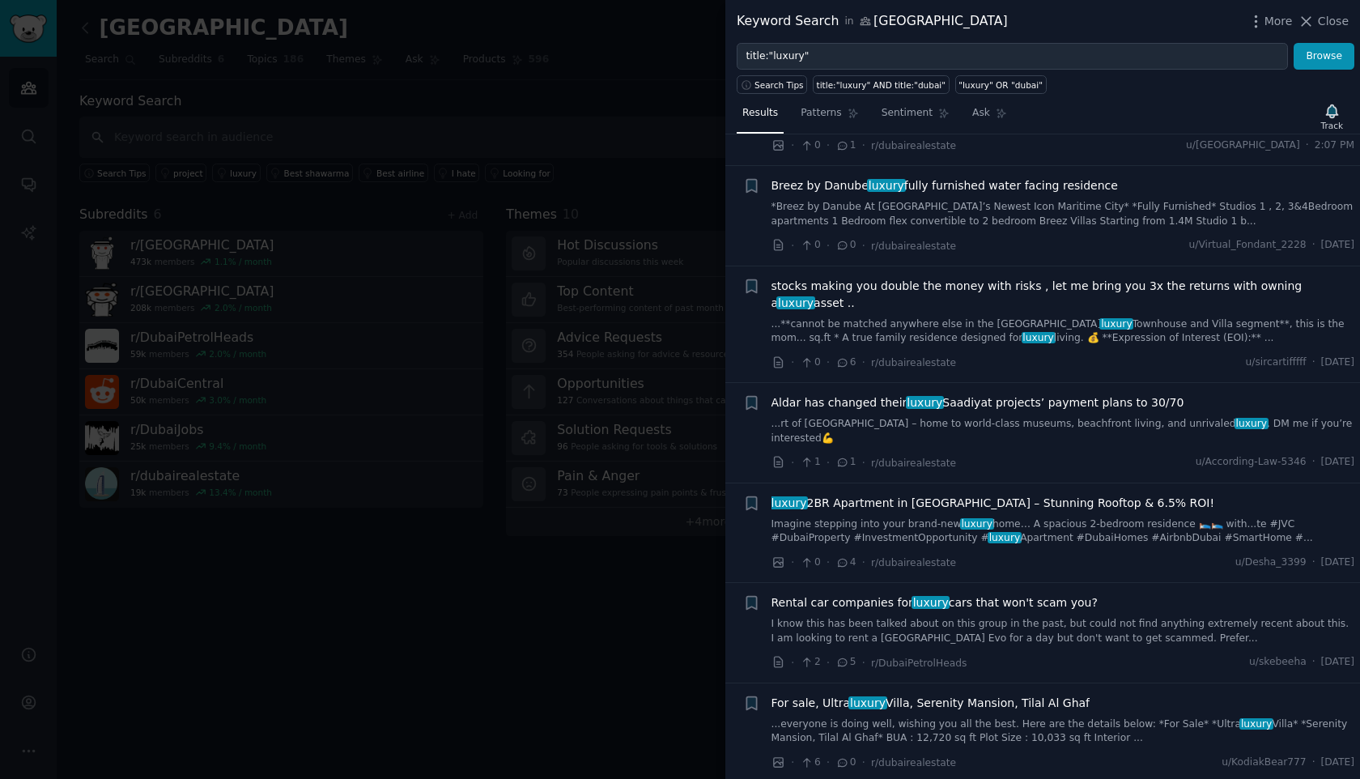
scroll to position [477, 0]
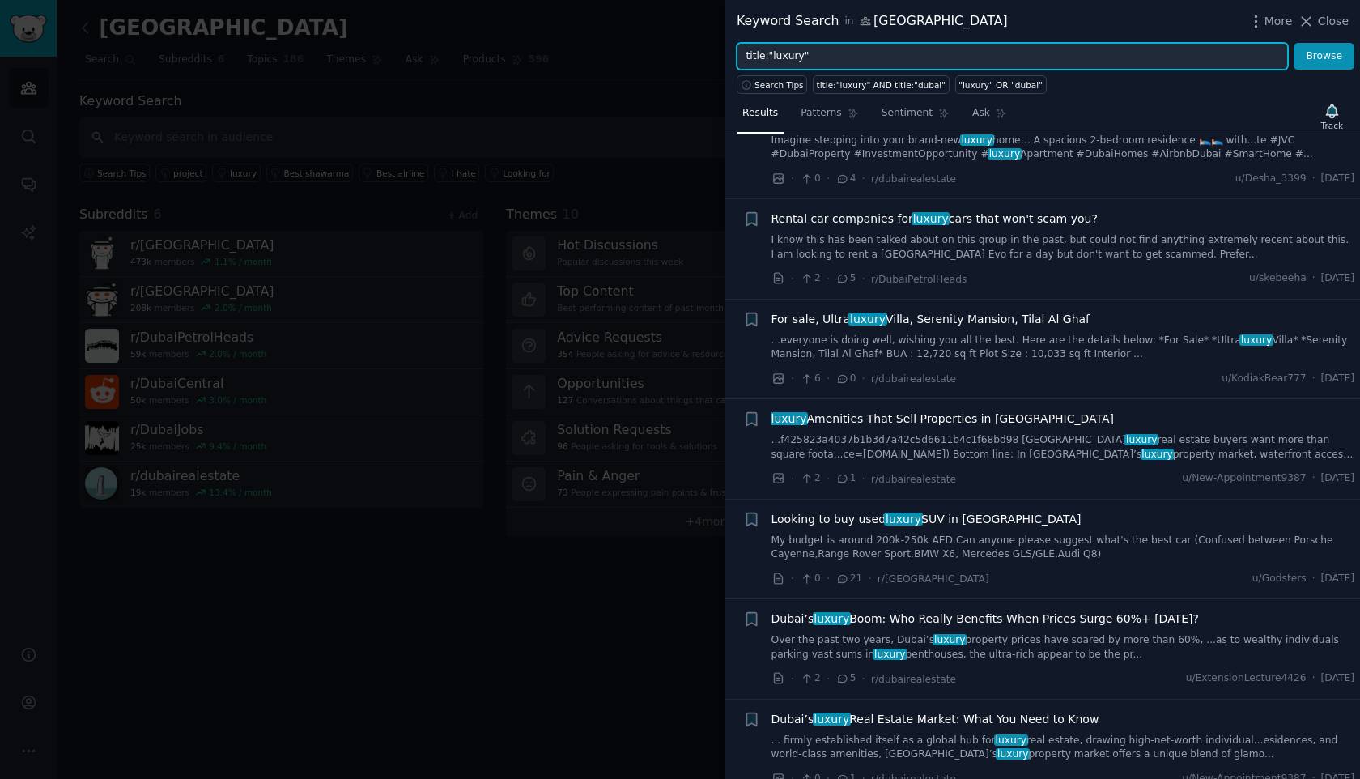
click at [821, 60] on input "title:"luxury"" at bounding box center [1011, 57] width 551 height 28
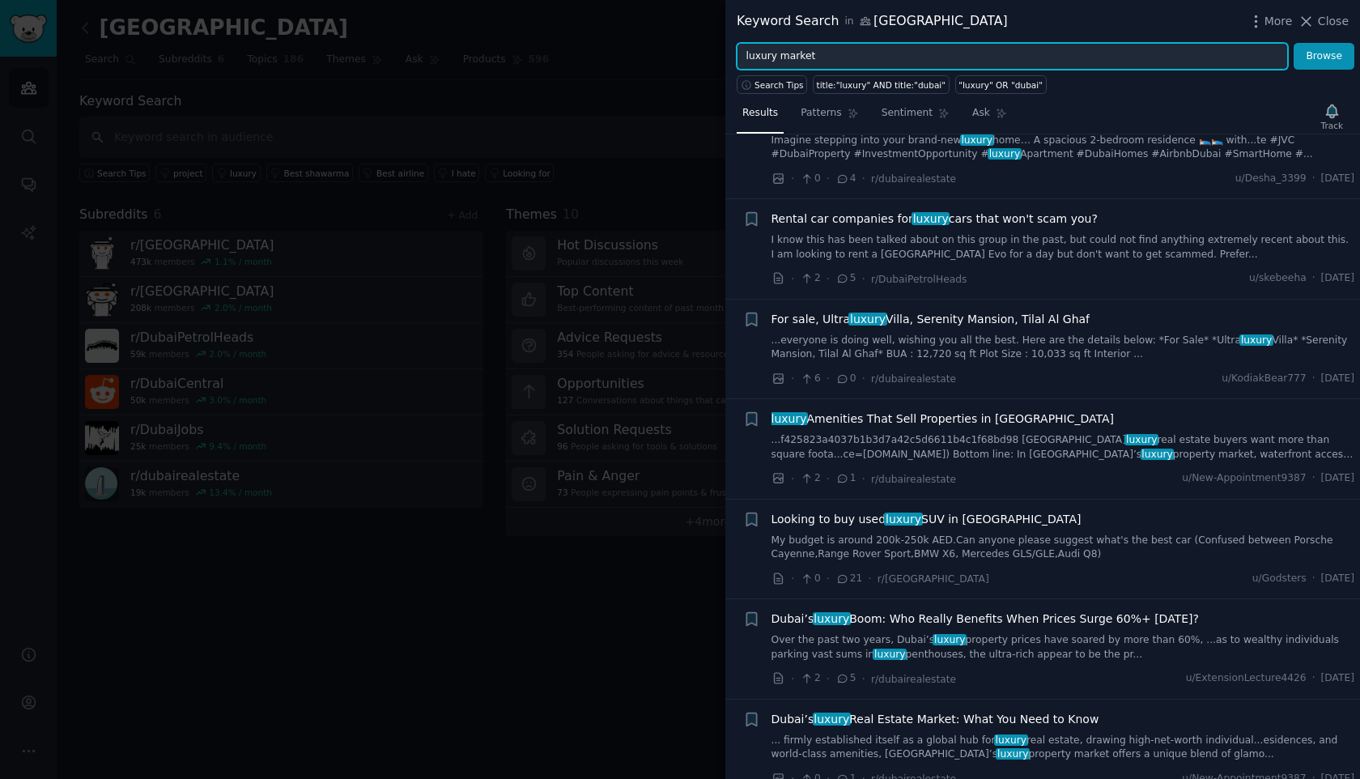
click at [1293, 43] on button "Browse" at bounding box center [1323, 57] width 61 height 28
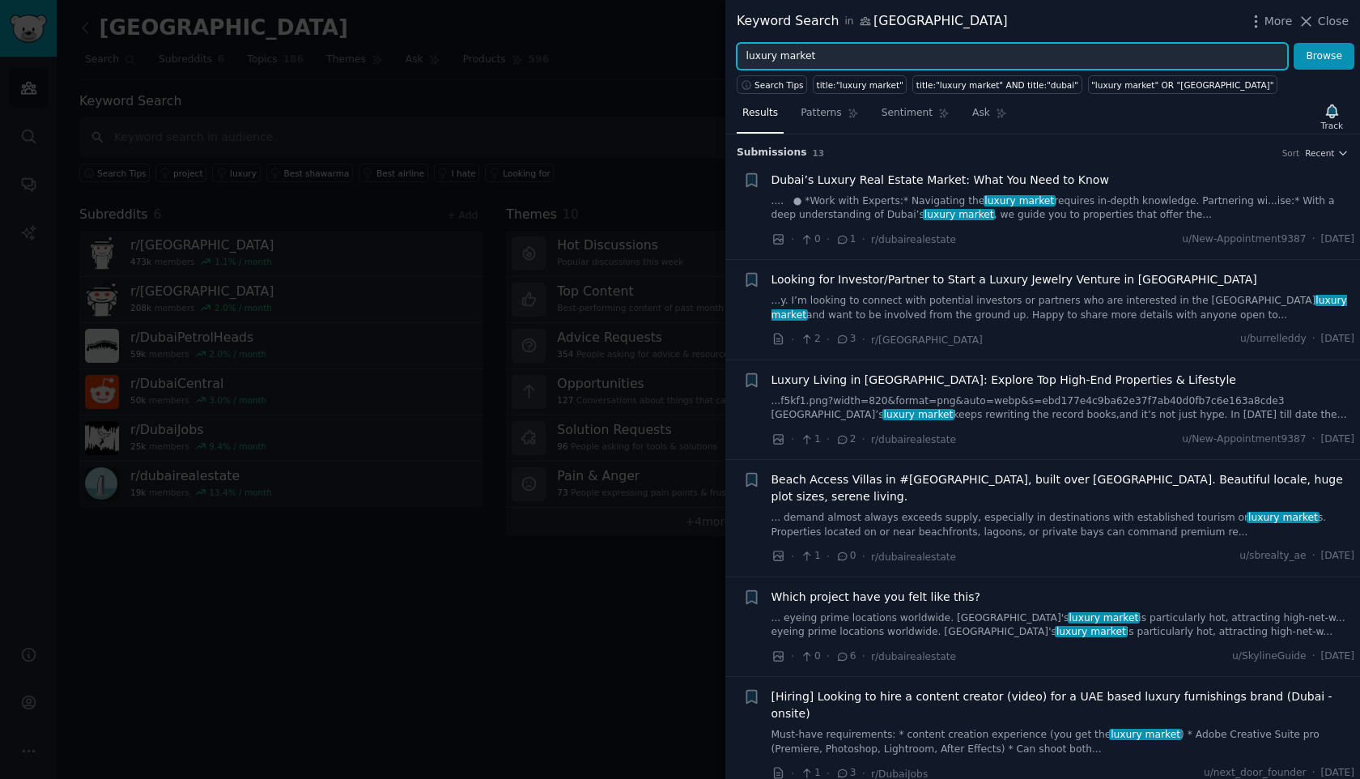
click at [815, 56] on input "luxury market" at bounding box center [1011, 57] width 551 height 28
click at [815, 57] on input "luxury market" at bounding box center [1011, 57] width 551 height 28
click at [1293, 43] on button "Browse" at bounding box center [1323, 57] width 61 height 28
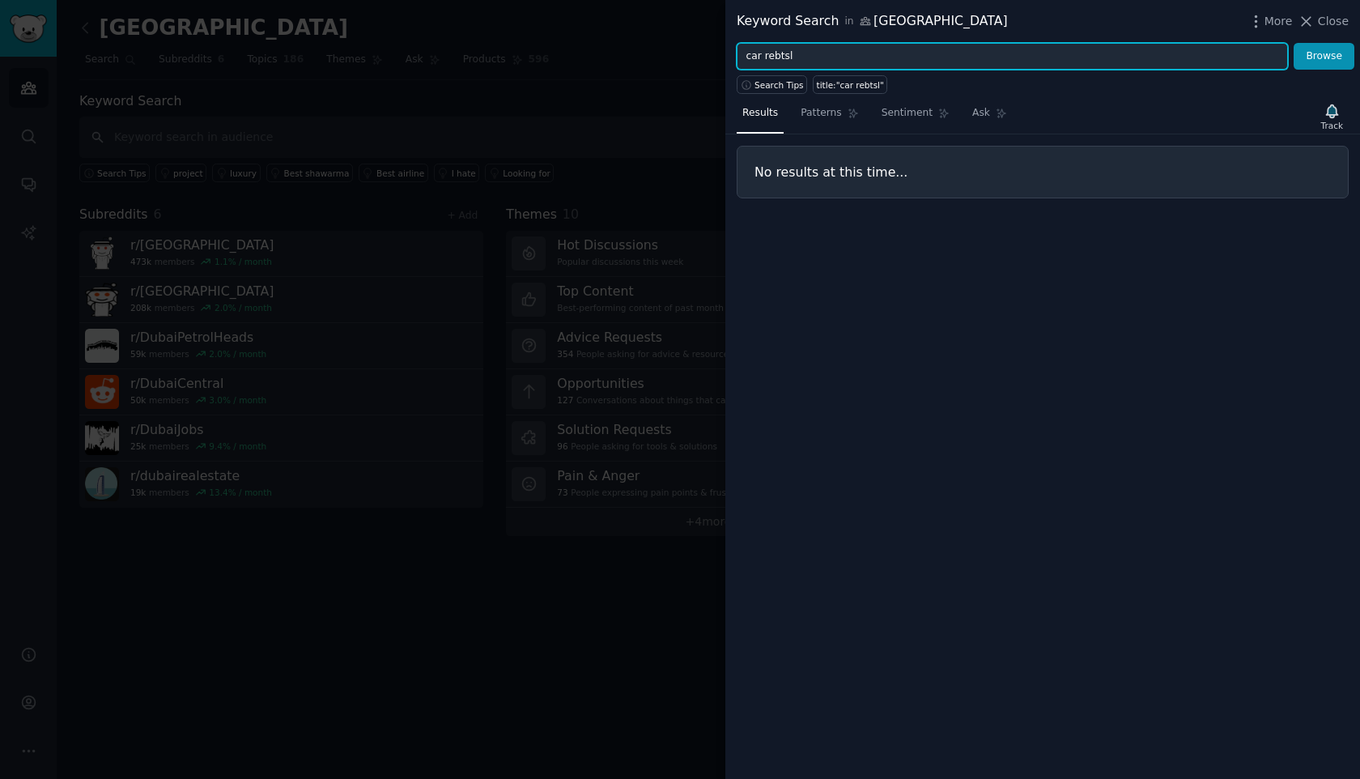
click at [813, 58] on input "car rebtsl" at bounding box center [1011, 57] width 551 height 28
click at [812, 59] on input "car rebtsl" at bounding box center [1011, 57] width 551 height 28
type input "car rental"
click at [1293, 43] on button "Browse" at bounding box center [1323, 57] width 61 height 28
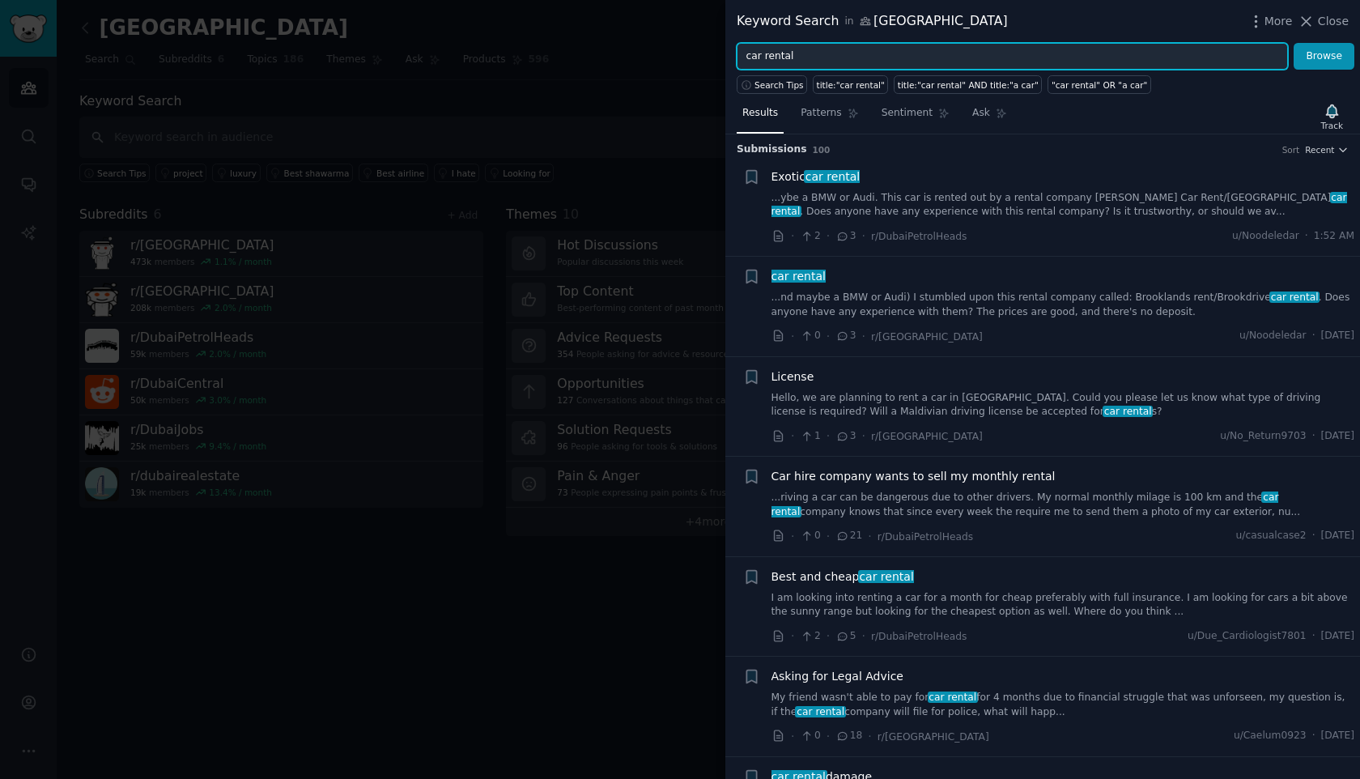
scroll to position [0, 0]
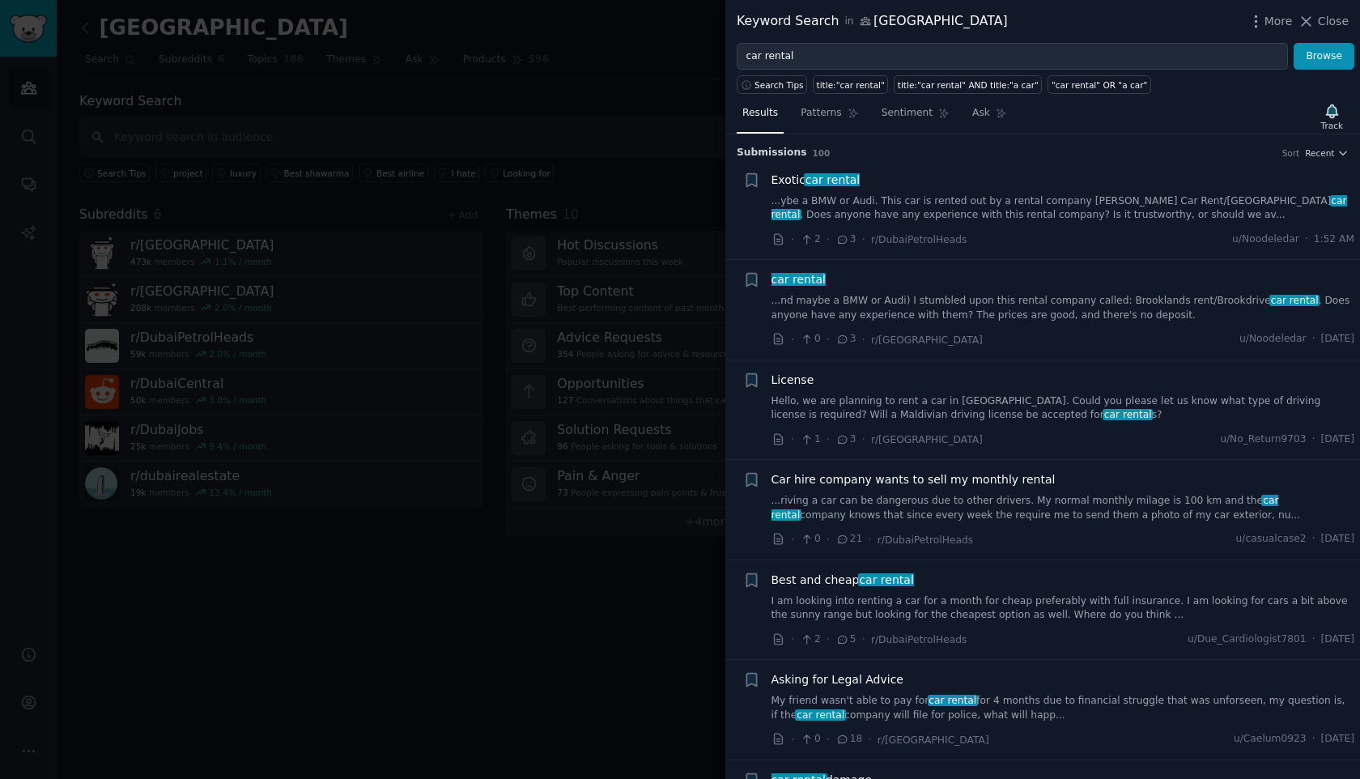
click at [1341, 30] on div "More Close" at bounding box center [1297, 21] width 101 height 20
click at [1333, 19] on span "Close" at bounding box center [1332, 21] width 31 height 17
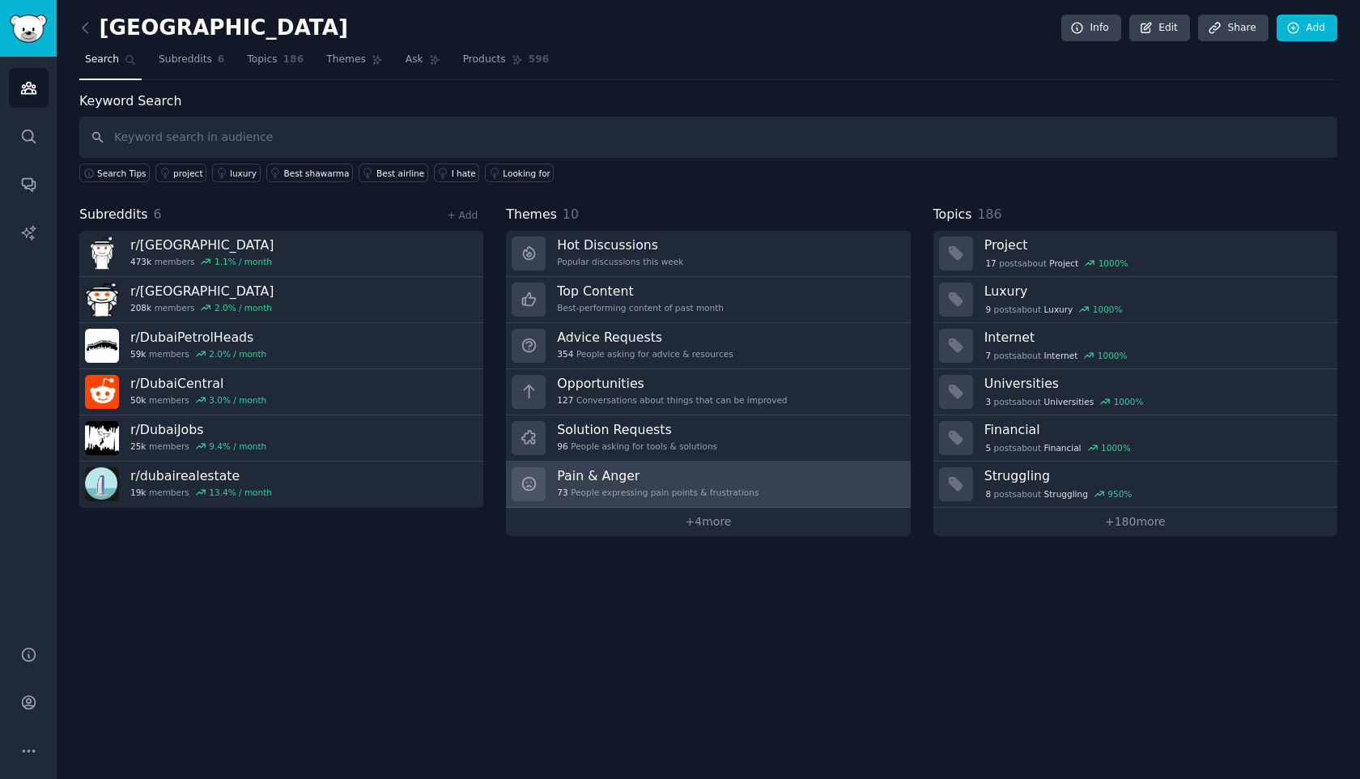
click at [626, 490] on div "73 People expressing pain points & frustrations" at bounding box center [658, 491] width 202 height 11
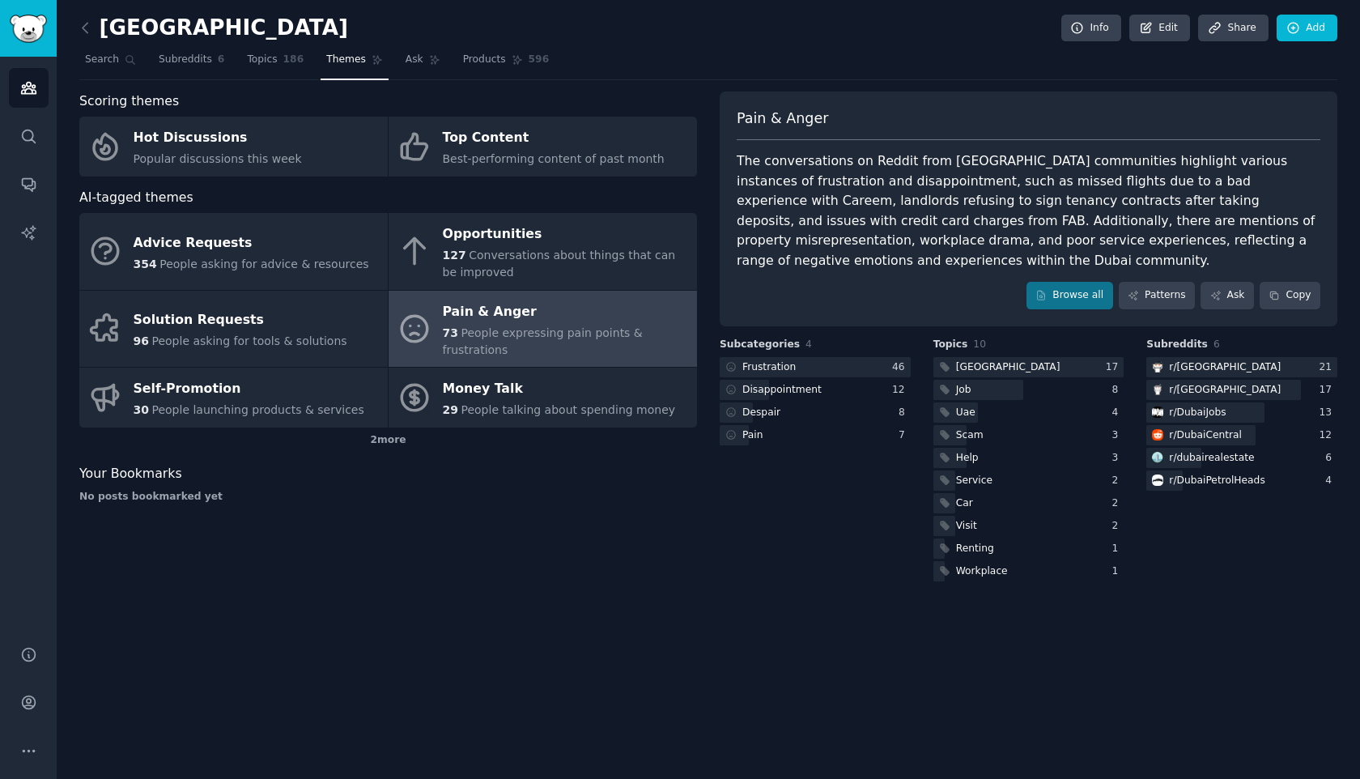
click at [588, 333] on span "People expressing pain points & frustrations" at bounding box center [543, 341] width 200 height 30
click at [1090, 282] on link "Browse all" at bounding box center [1069, 296] width 87 height 28
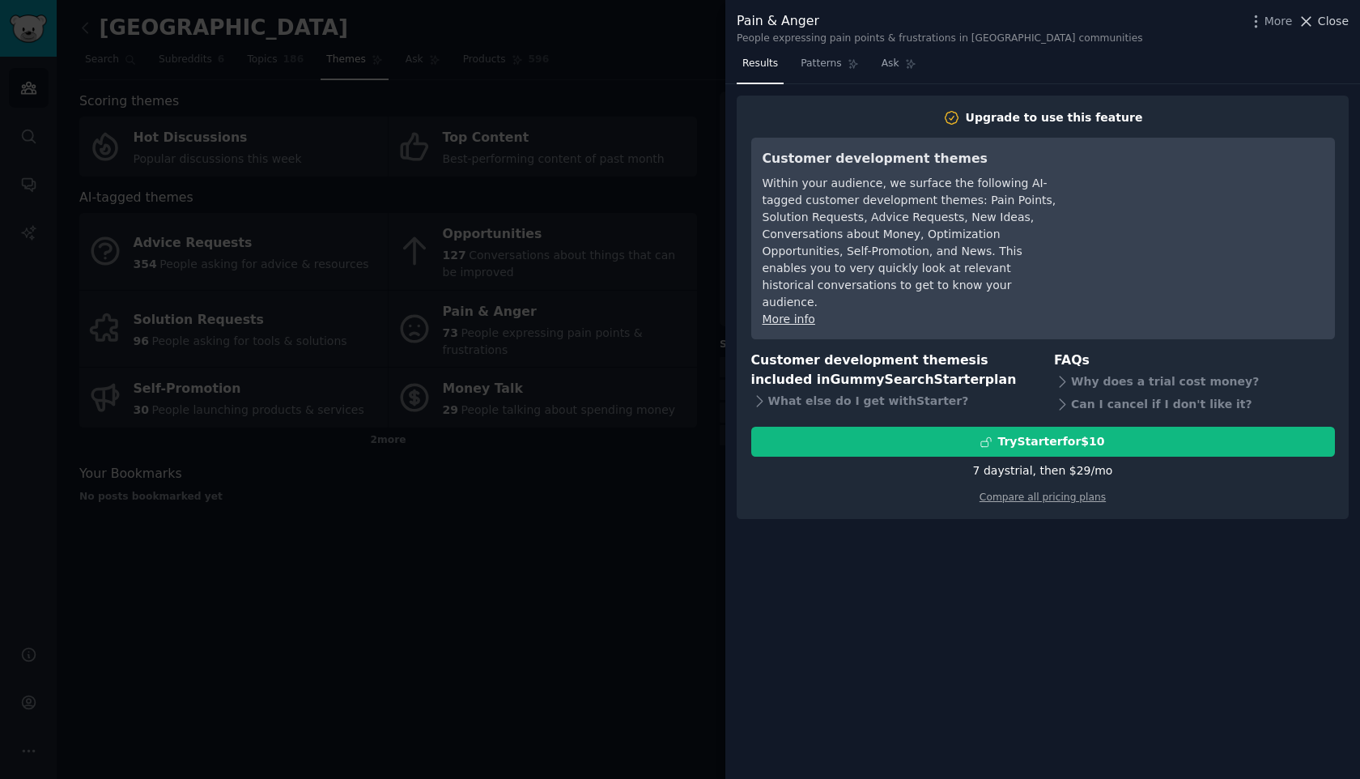
click at [1317, 24] on button "Close" at bounding box center [1322, 21] width 51 height 17
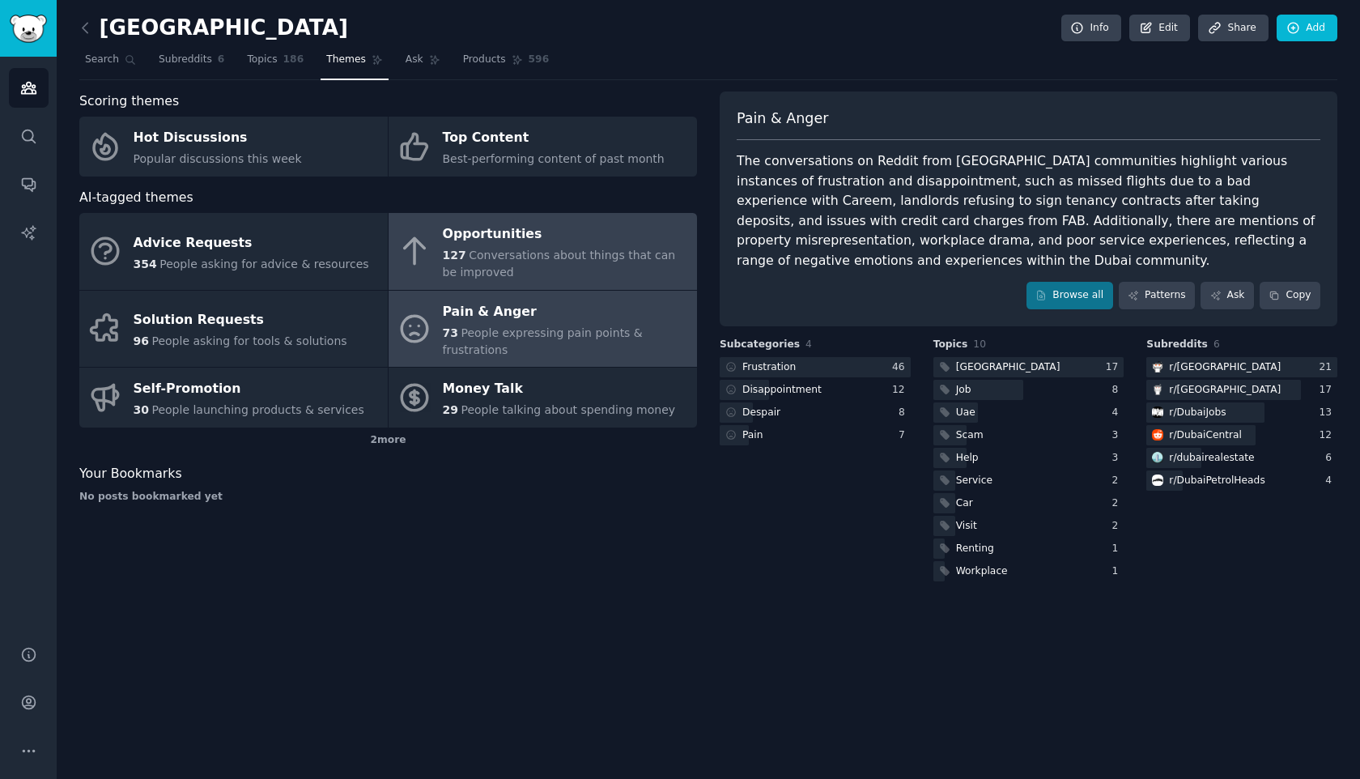
click at [507, 264] on div "127 Conversations about things that can be improved" at bounding box center [566, 264] width 246 height 34
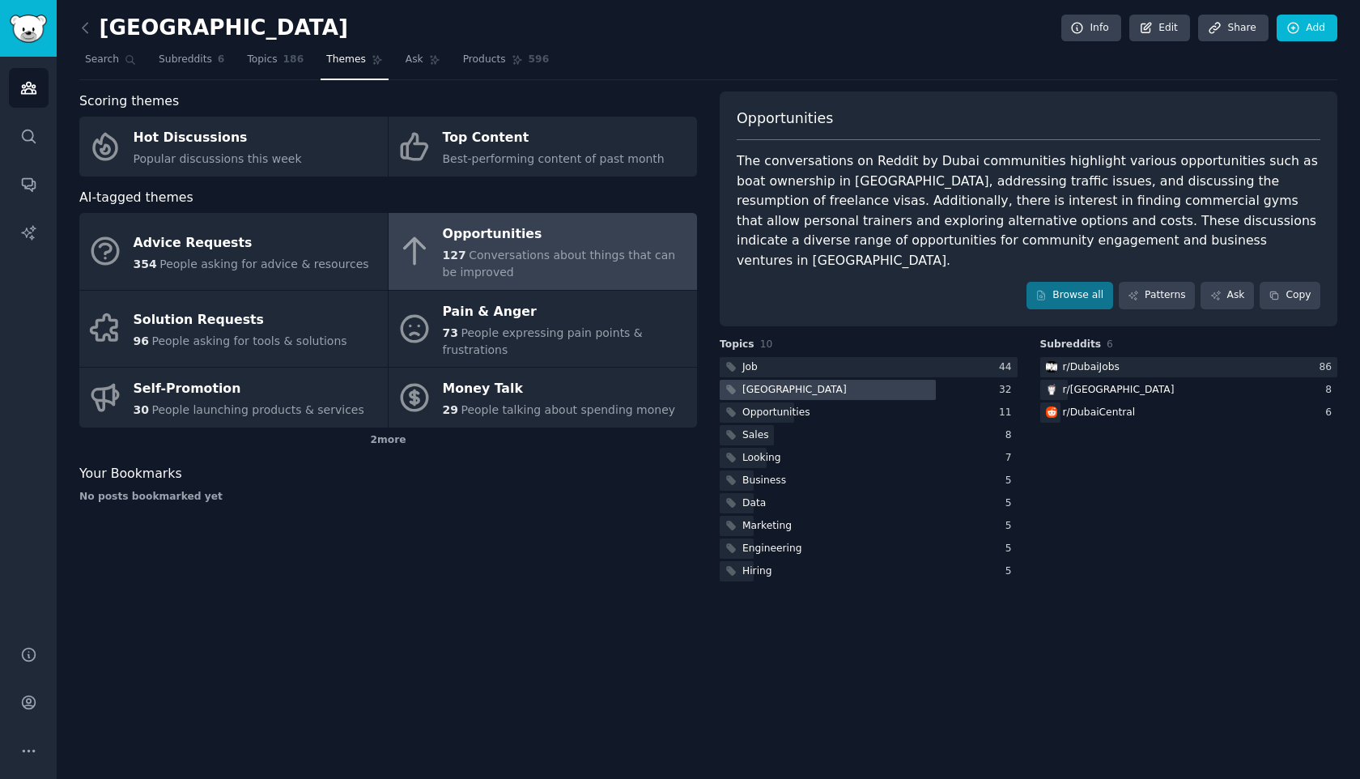
click at [866, 380] on div at bounding box center [827, 390] width 216 height 20
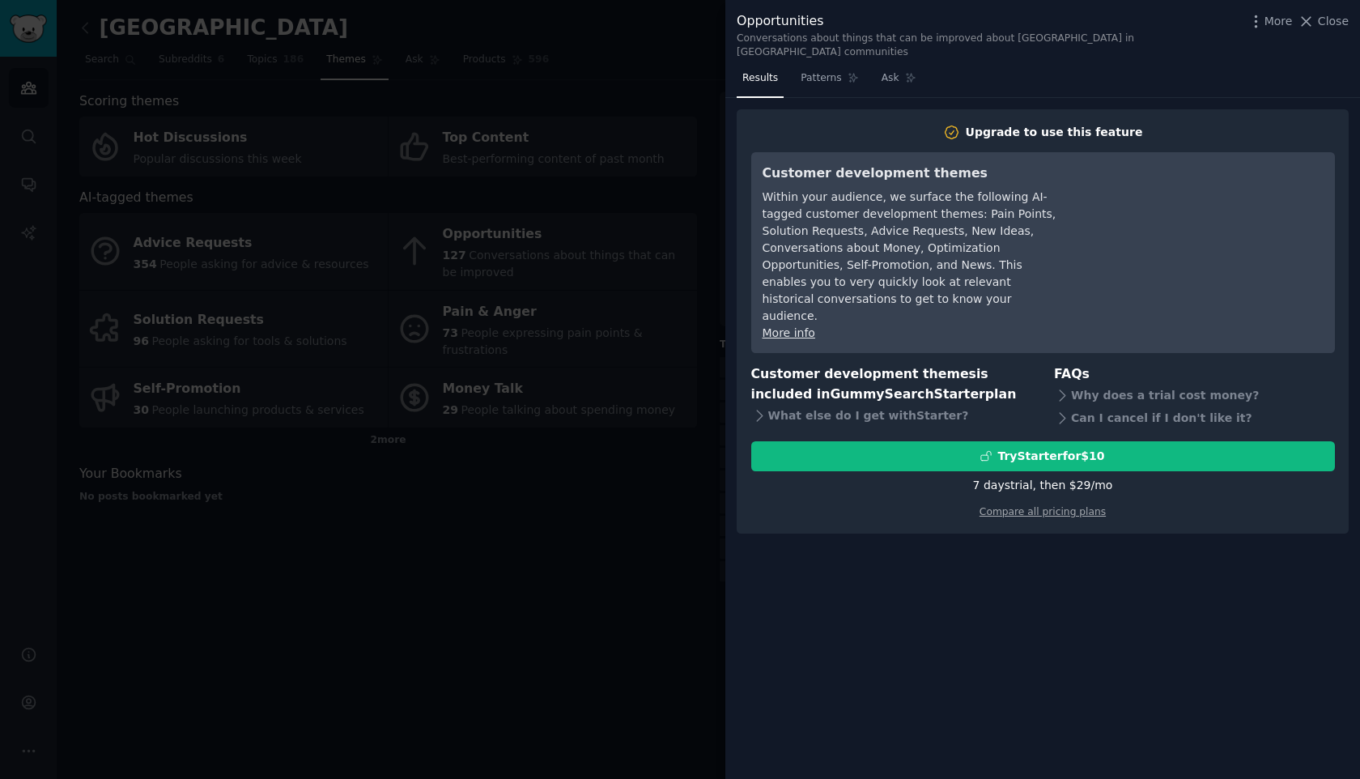
click at [1323, 29] on span "Close" at bounding box center [1332, 21] width 31 height 17
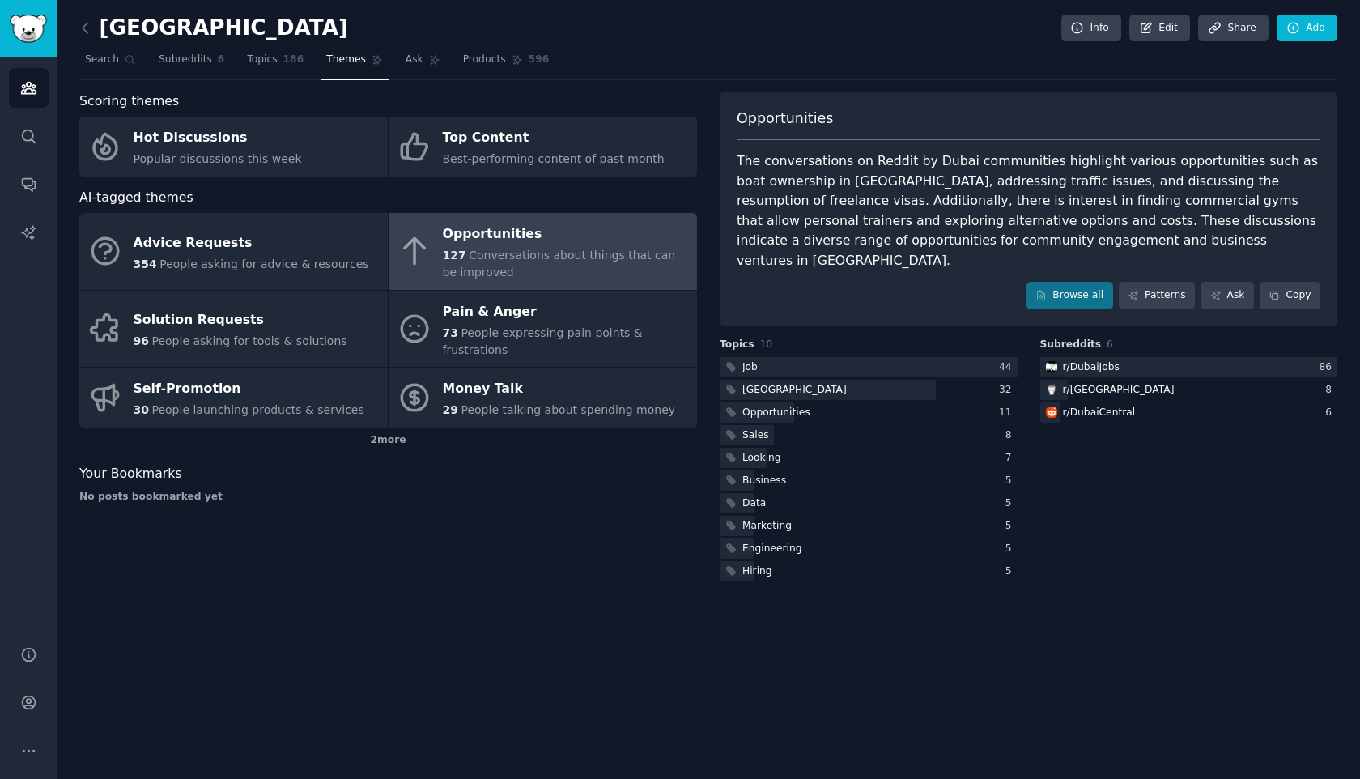
click at [93, 36] on link at bounding box center [89, 28] width 20 height 26
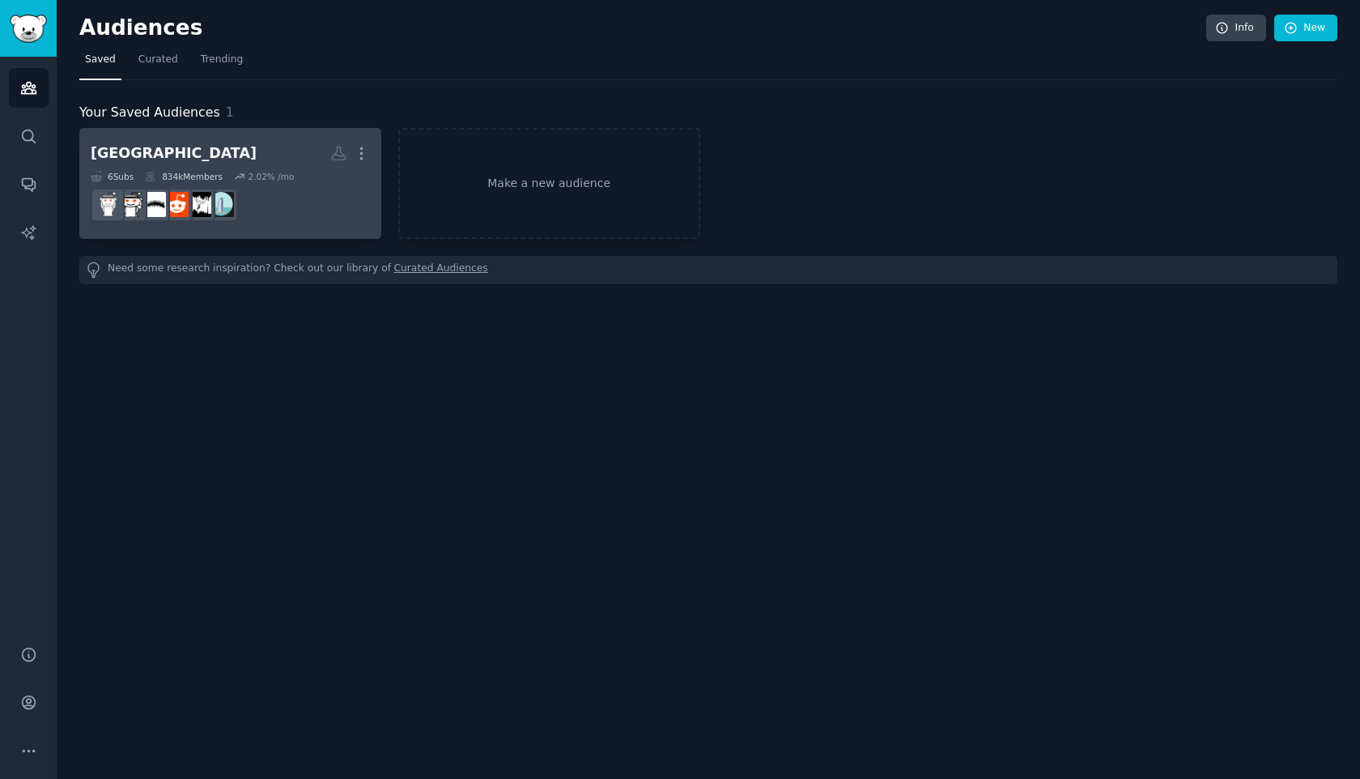
click at [294, 204] on dd at bounding box center [230, 204] width 279 height 45
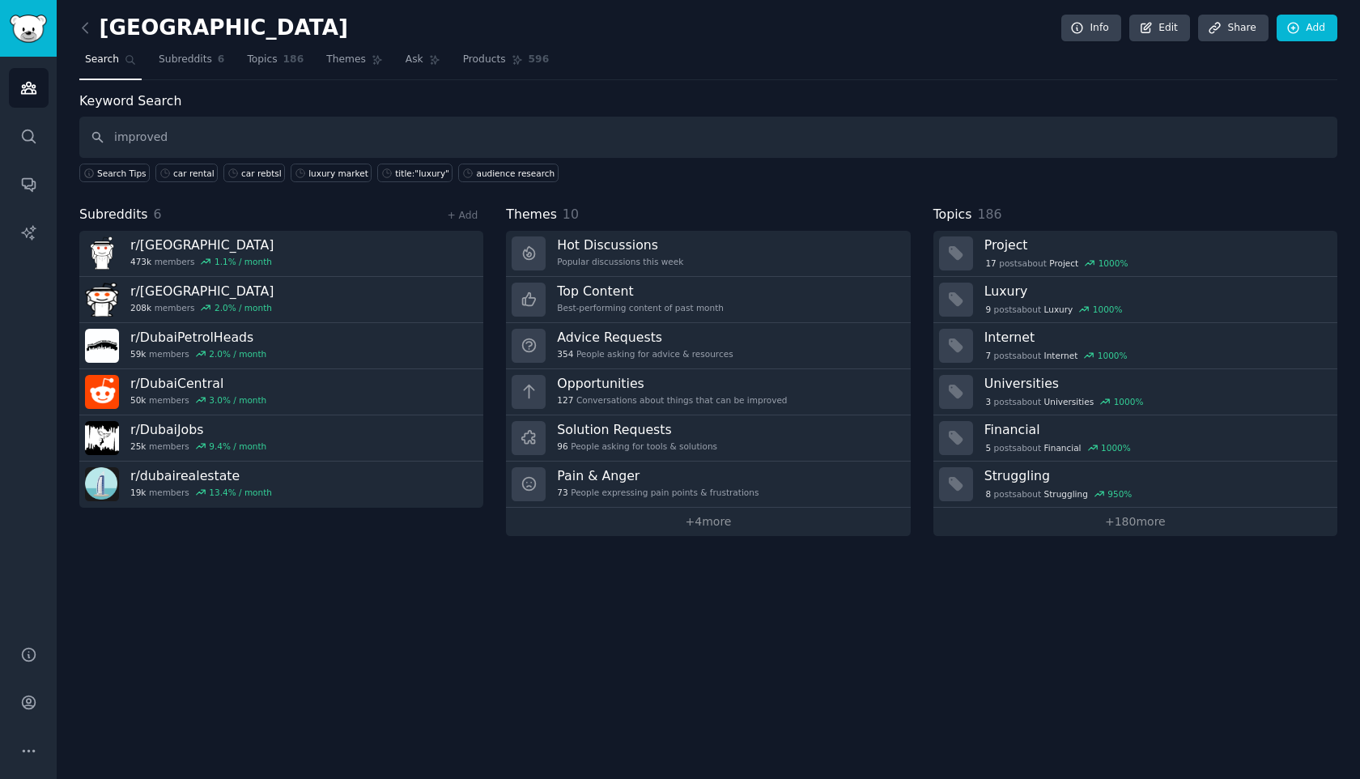
type input "improved"
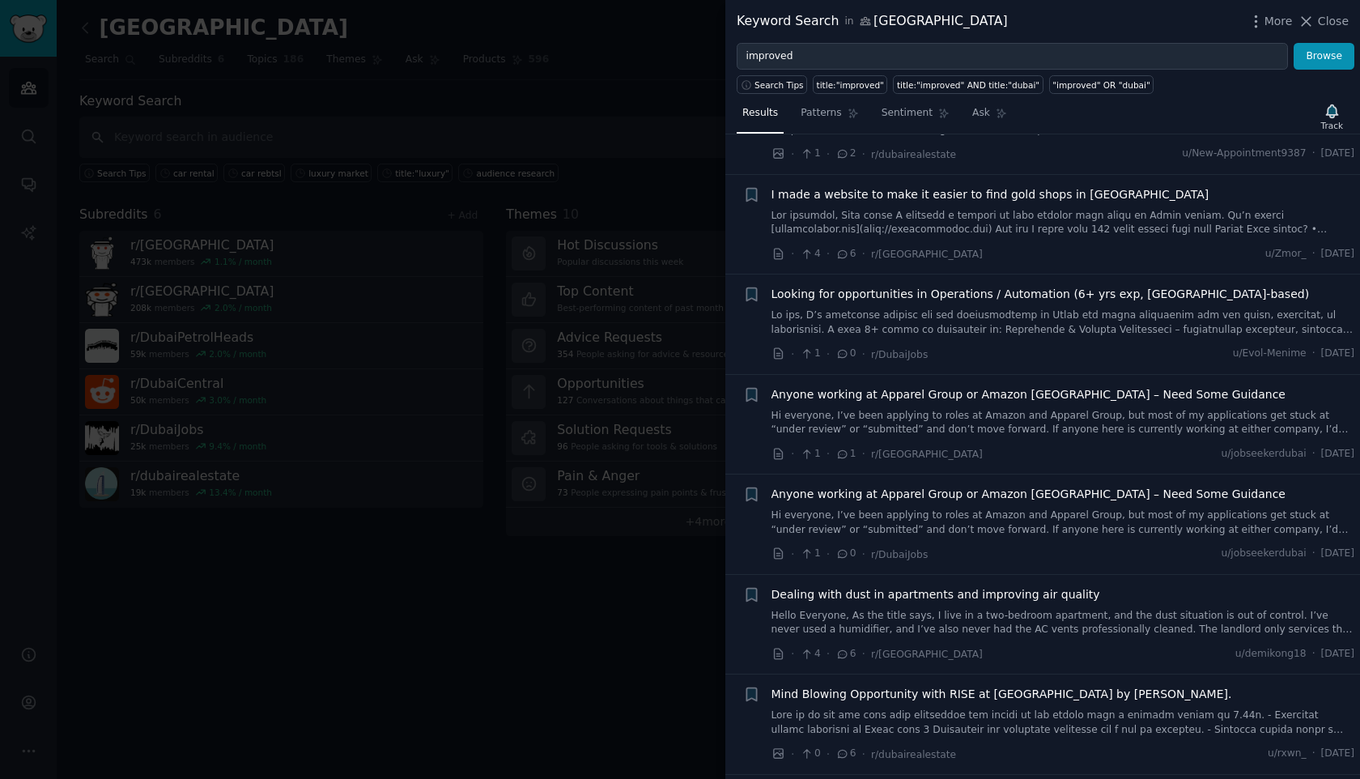
scroll to position [2832, 0]
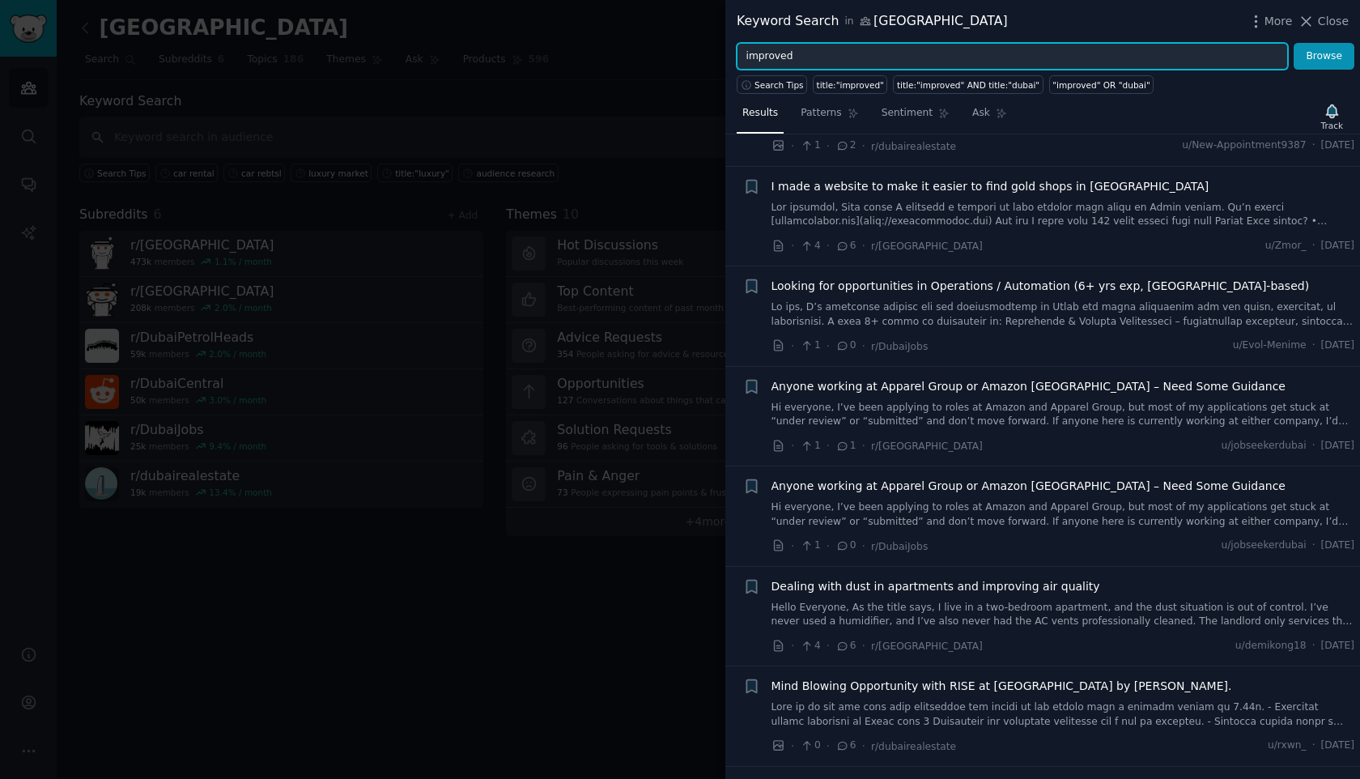
click at [817, 57] on input "improved" at bounding box center [1011, 57] width 551 height 28
click at [1293, 43] on button "Browse" at bounding box center [1323, 57] width 61 height 28
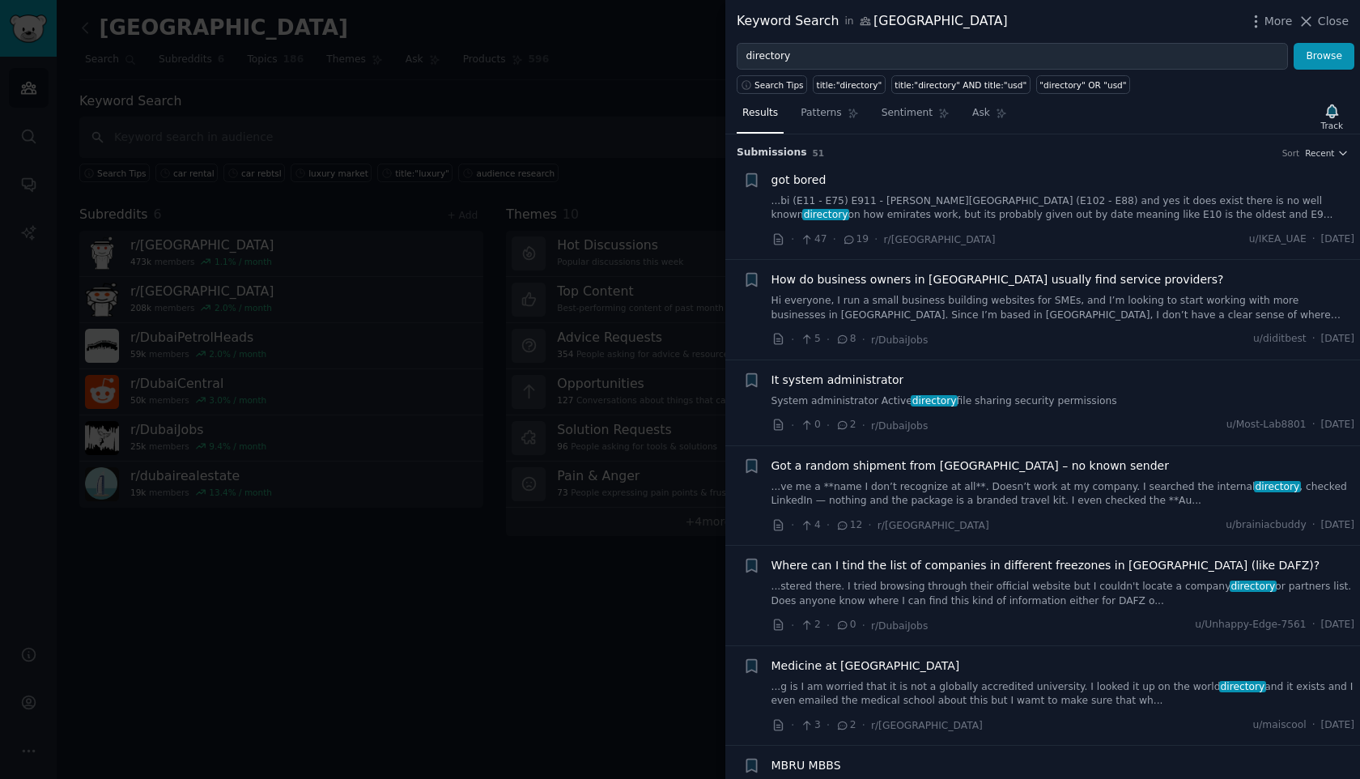
click at [898, 278] on span "How do business owners in [GEOGRAPHIC_DATA] usually find service providers?" at bounding box center [997, 279] width 452 height 17
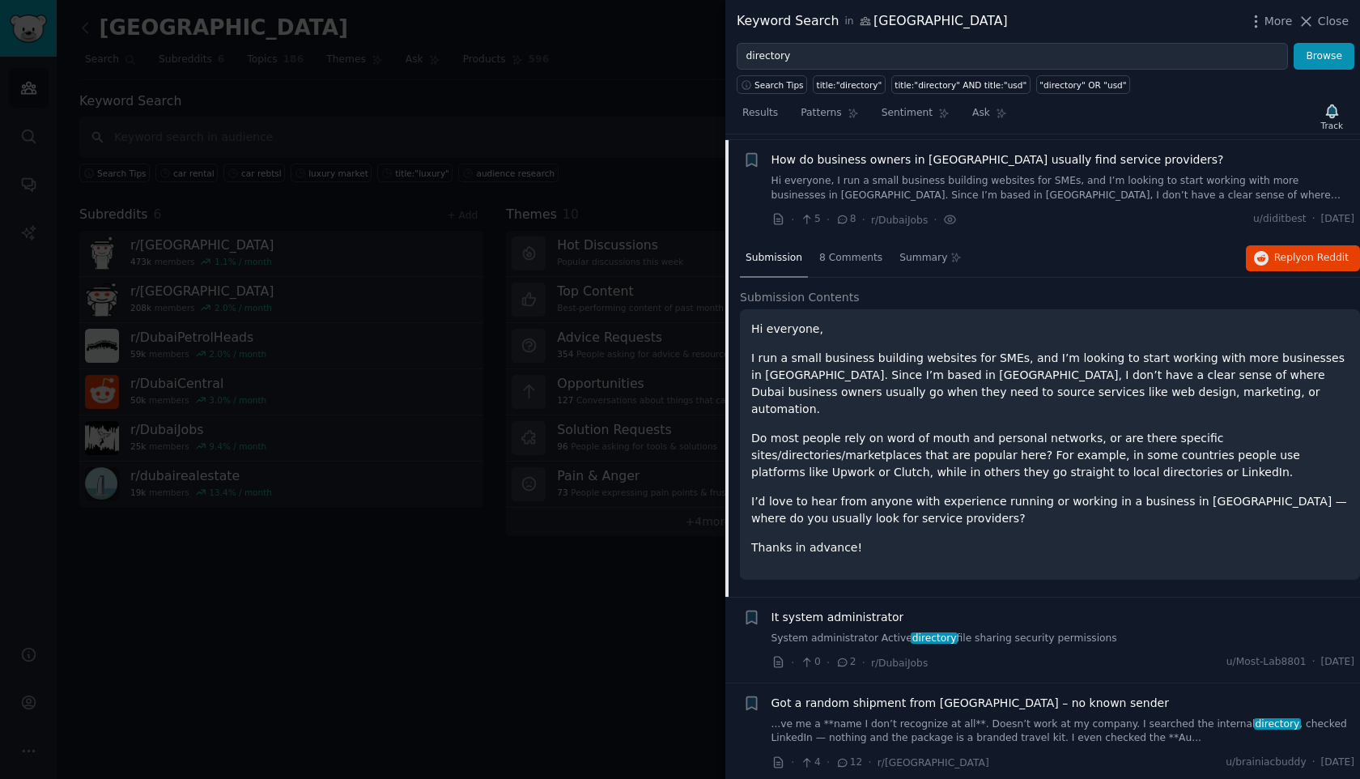
scroll to position [125, 0]
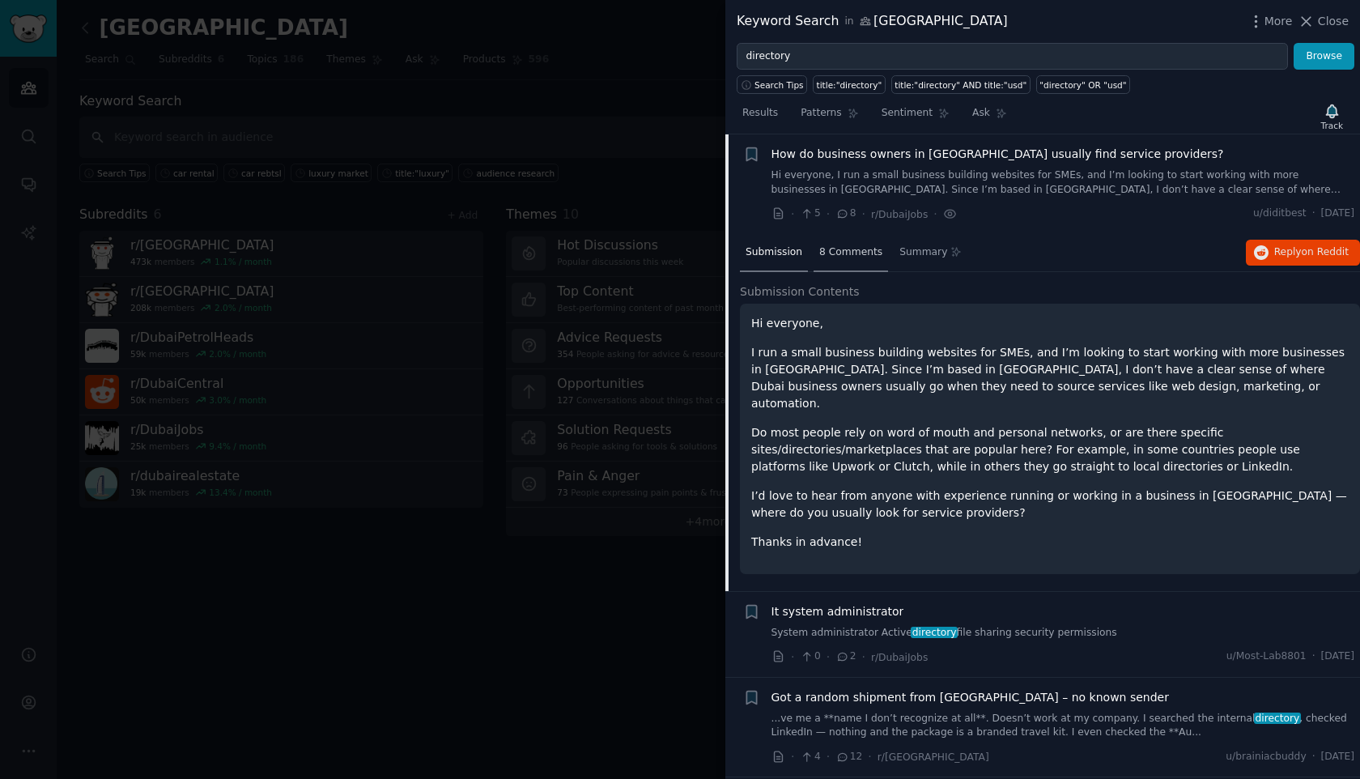
click at [832, 247] on span "8 Comments" at bounding box center [850, 252] width 63 height 15
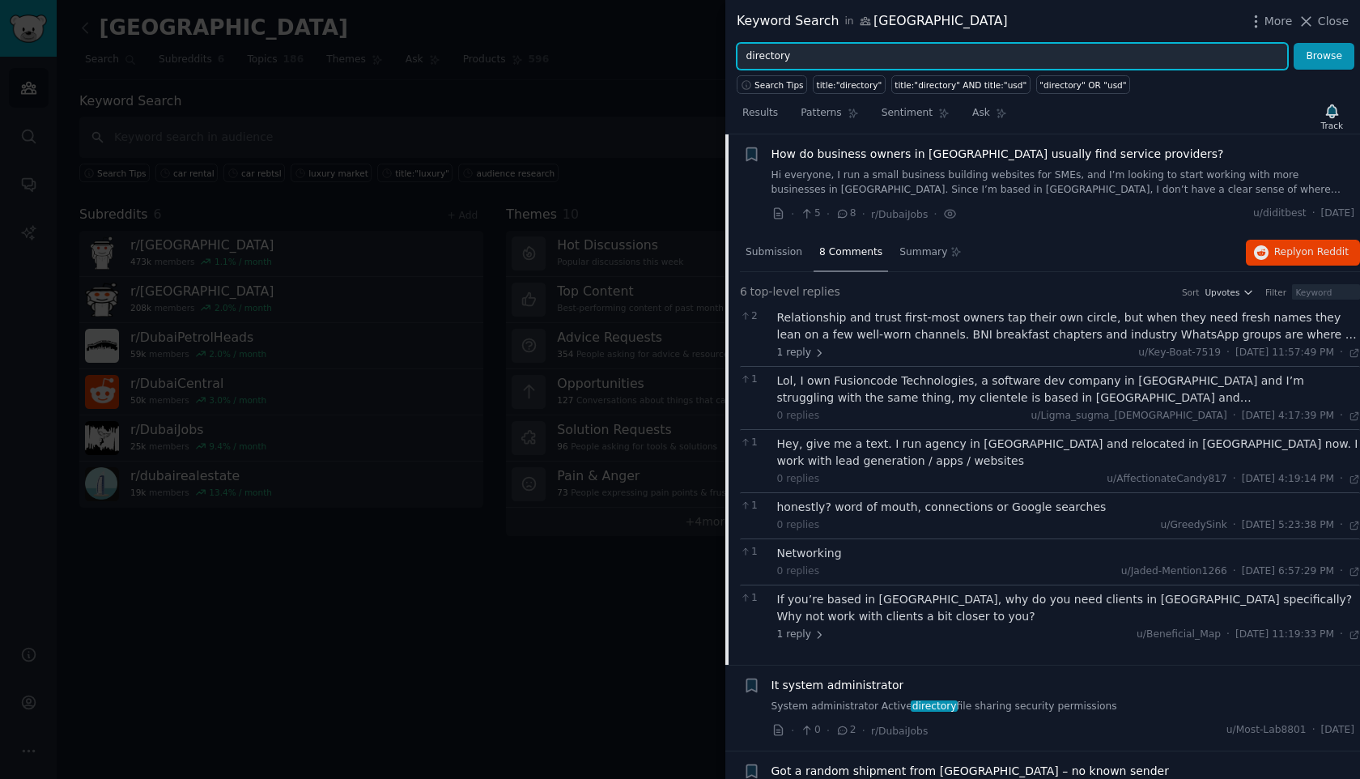
click at [833, 56] on input "directory" at bounding box center [1011, 57] width 551 height 28
type input "how to find"
click at [1293, 43] on button "Browse" at bounding box center [1323, 57] width 61 height 28
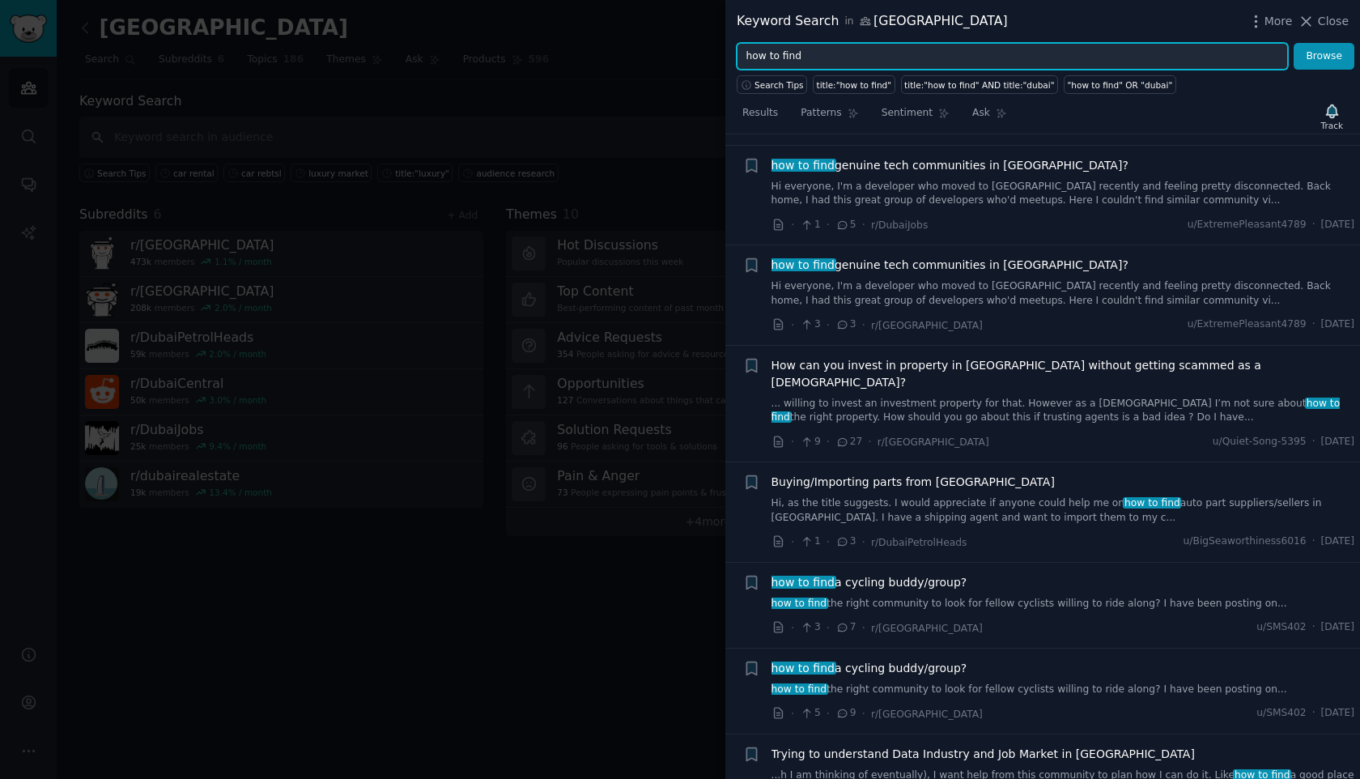
scroll to position [1718, 0]
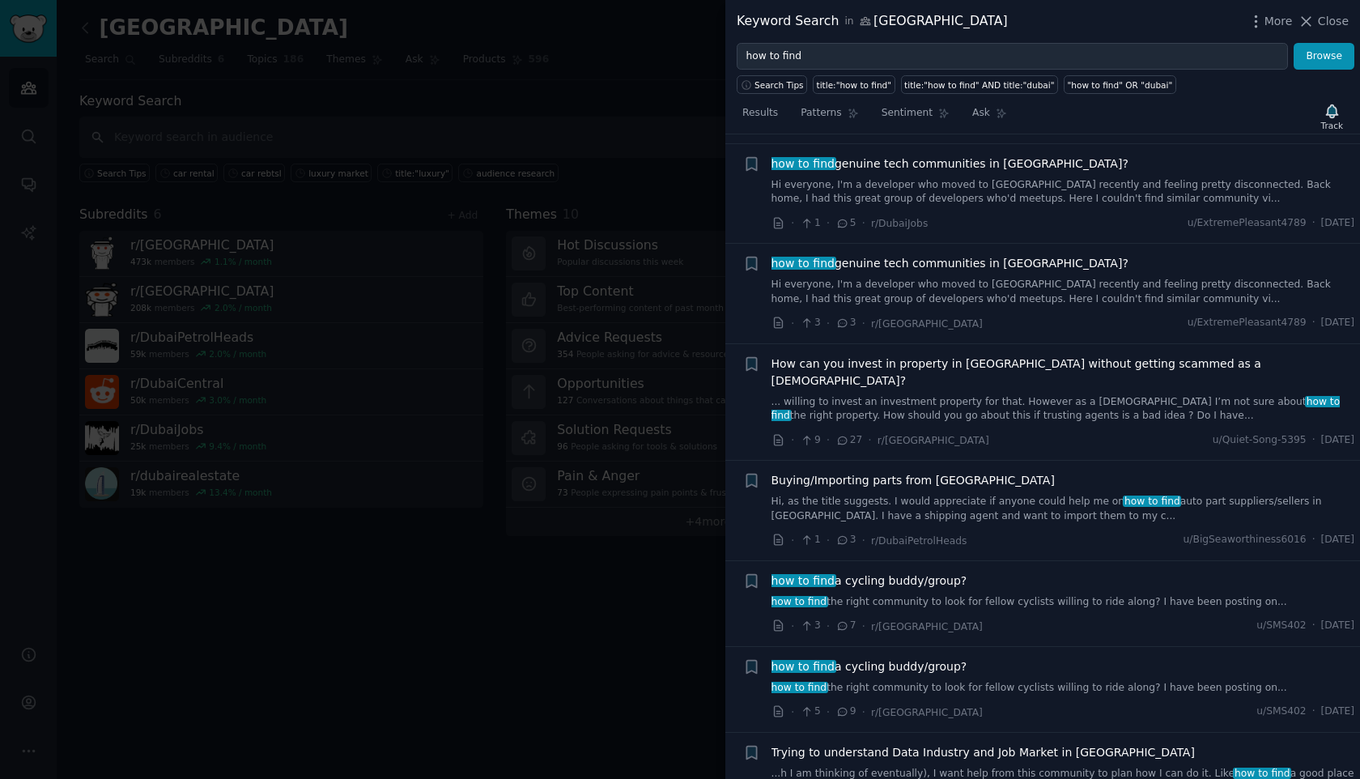
click at [400, 339] on div at bounding box center [680, 389] width 1360 height 779
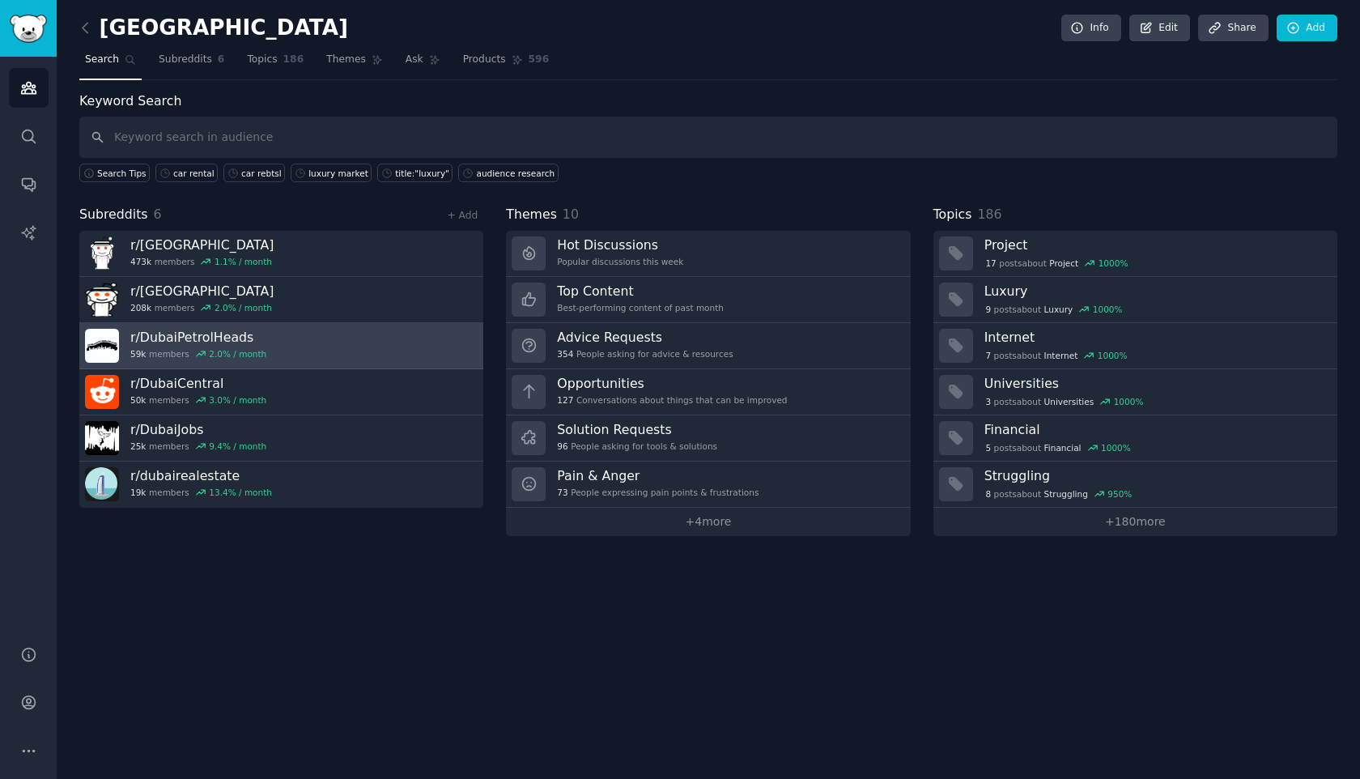
click at [400, 342] on link "r/ DubaiPetrolHeads 59k members 2.0 % / month" at bounding box center [281, 346] width 404 height 46
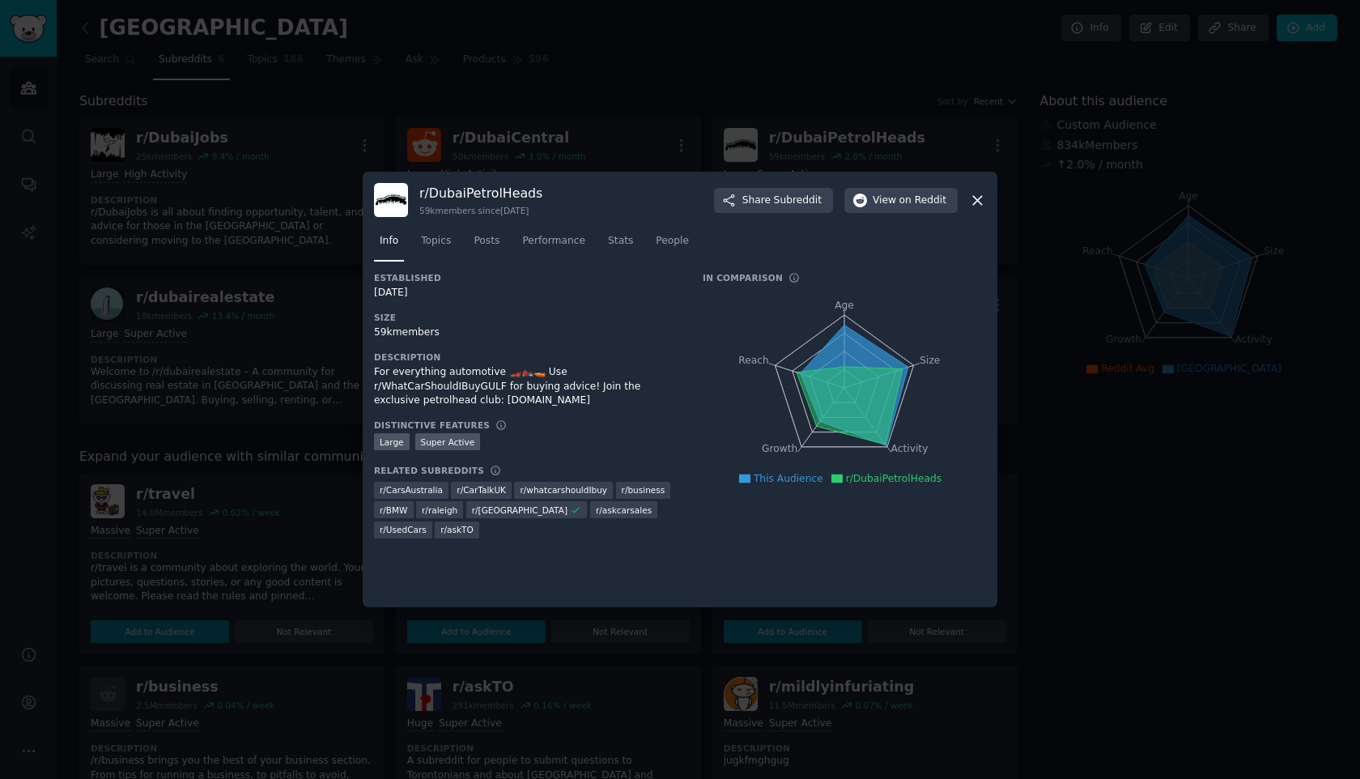
click at [583, 138] on div at bounding box center [680, 389] width 1360 height 779
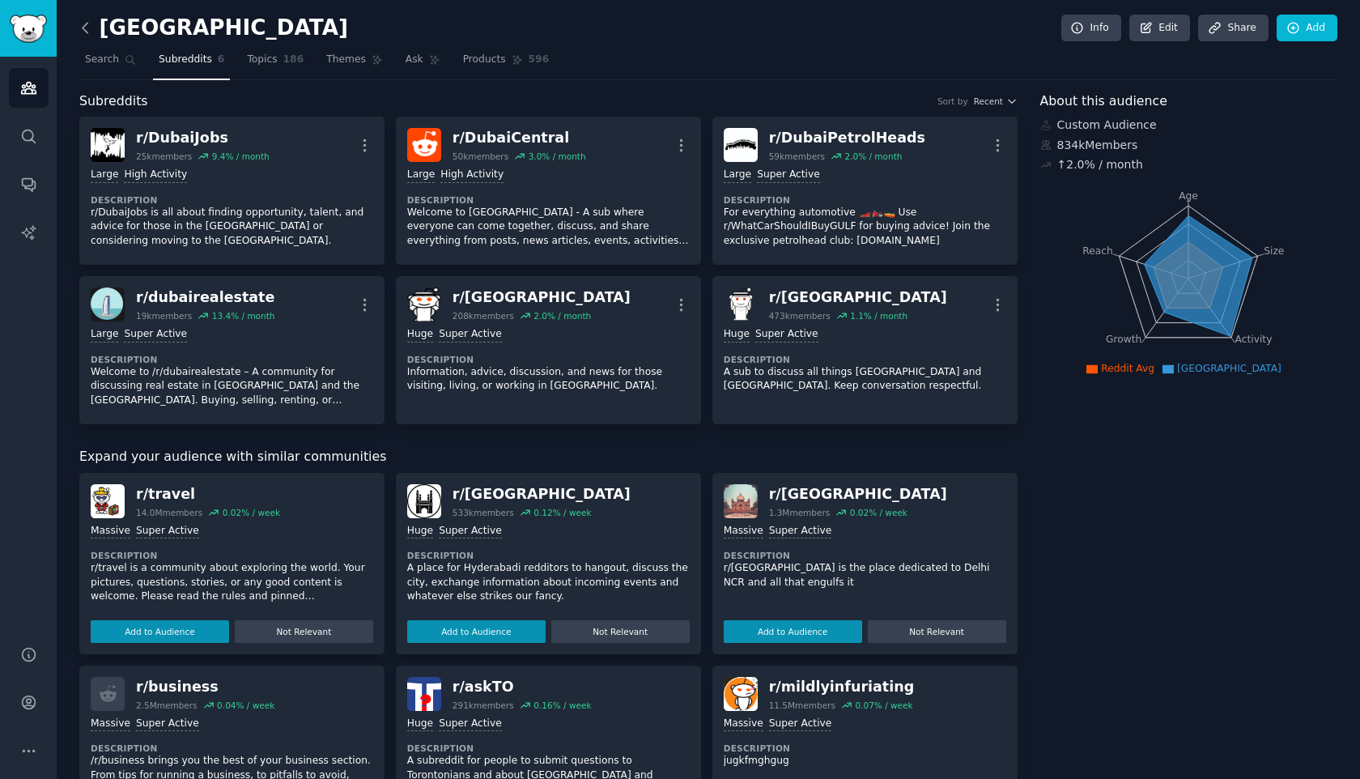
click at [87, 21] on icon at bounding box center [85, 27] width 17 height 17
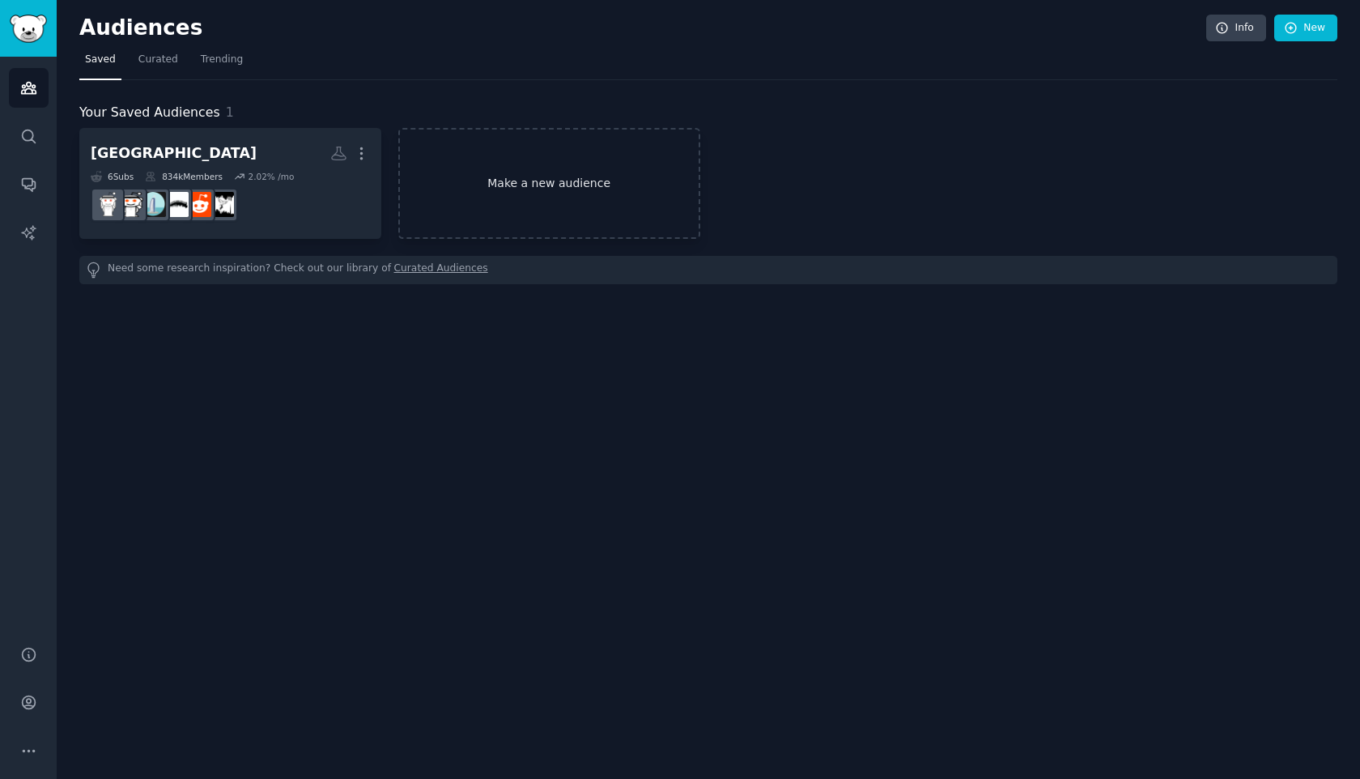
click at [516, 174] on link "Make a new audience" at bounding box center [549, 183] width 302 height 111
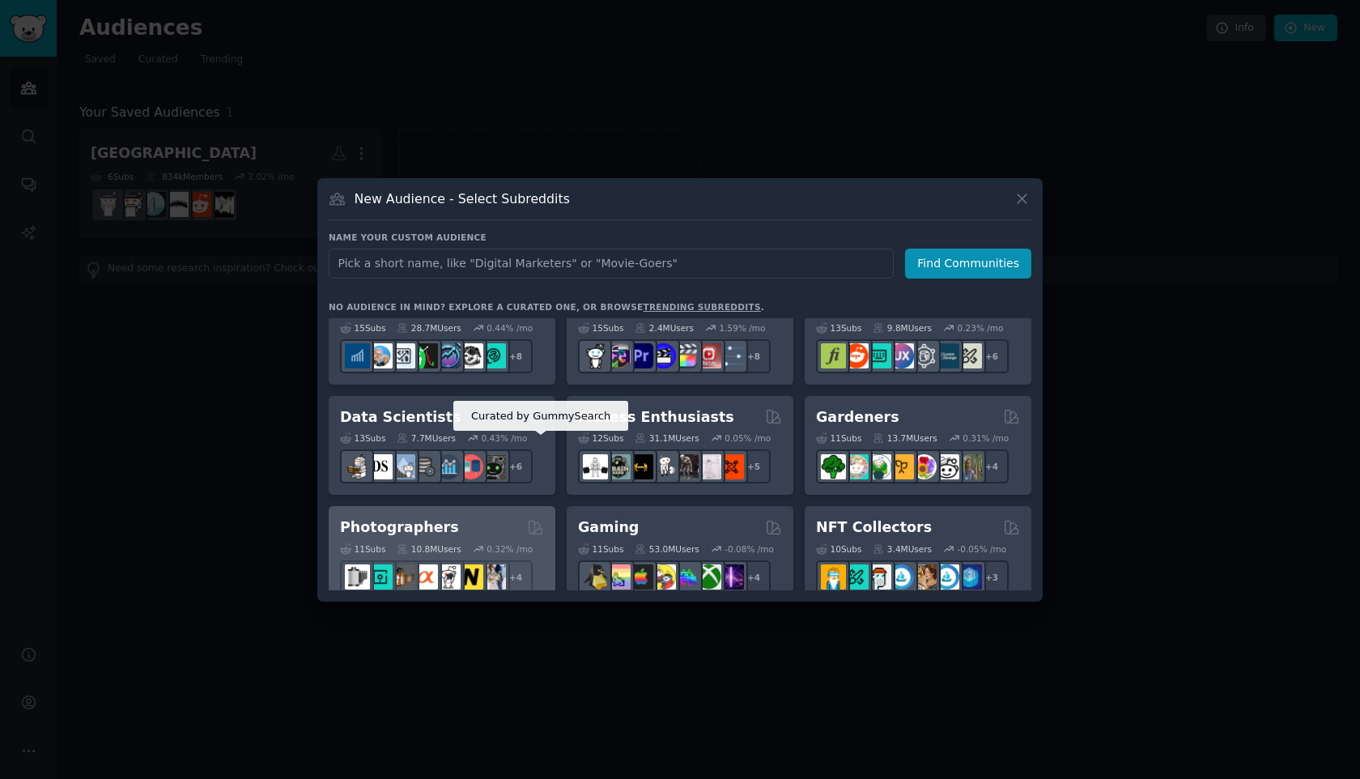
scroll to position [447, 0]
